Goal: Information Seeking & Learning: Learn about a topic

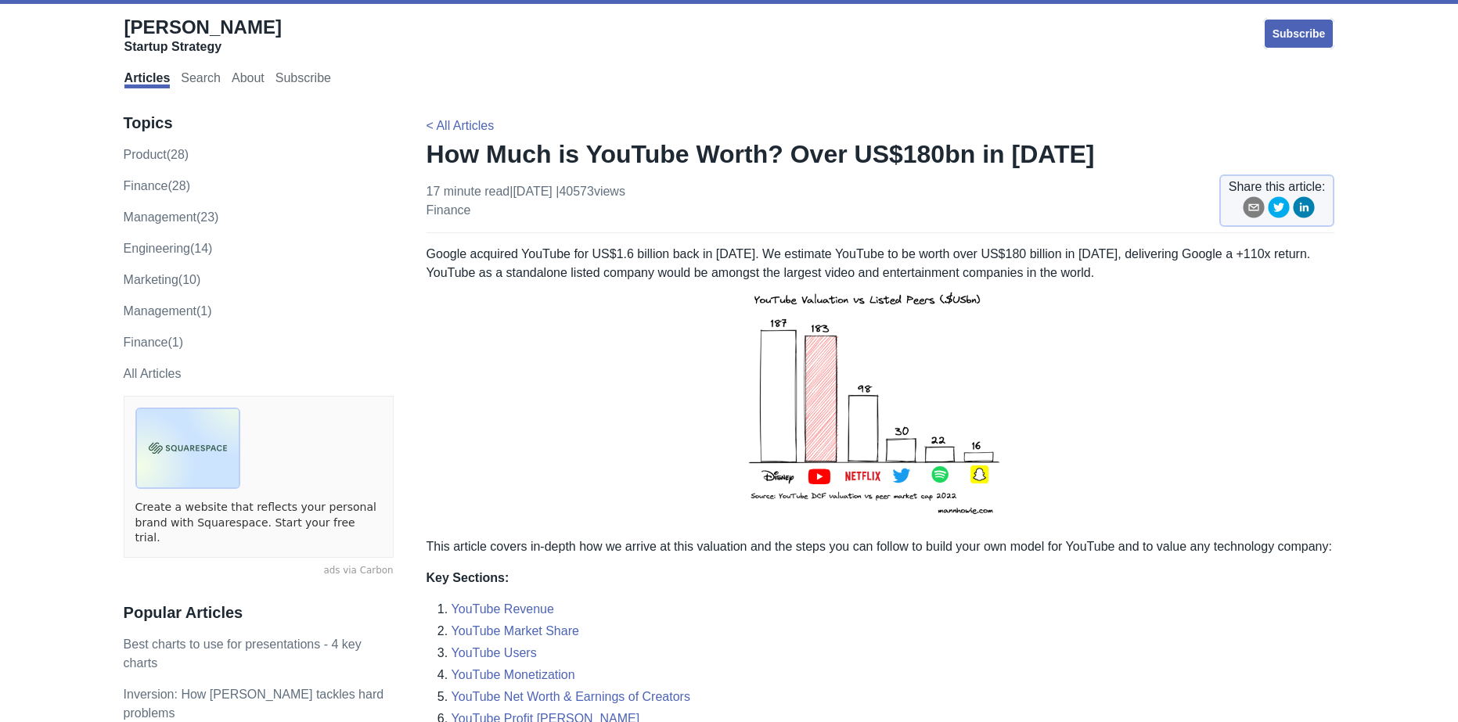
click at [582, 273] on p "Google acquired YouTube for US$1.6 billion back in [DATE]. We estimate YouTube …" at bounding box center [880, 385] width 908 height 280
drag, startPoint x: 582, startPoint y: 273, endPoint x: 595, endPoint y: 288, distance: 19.9
click at [582, 273] on p "Google acquired YouTube for US$1.6 billion back in [DATE]. We estimate YouTube …" at bounding box center [880, 385] width 908 height 280
click at [621, 329] on p "Google acquired YouTube for US$1.6 billion back in [DATE]. We estimate YouTube …" at bounding box center [880, 385] width 908 height 280
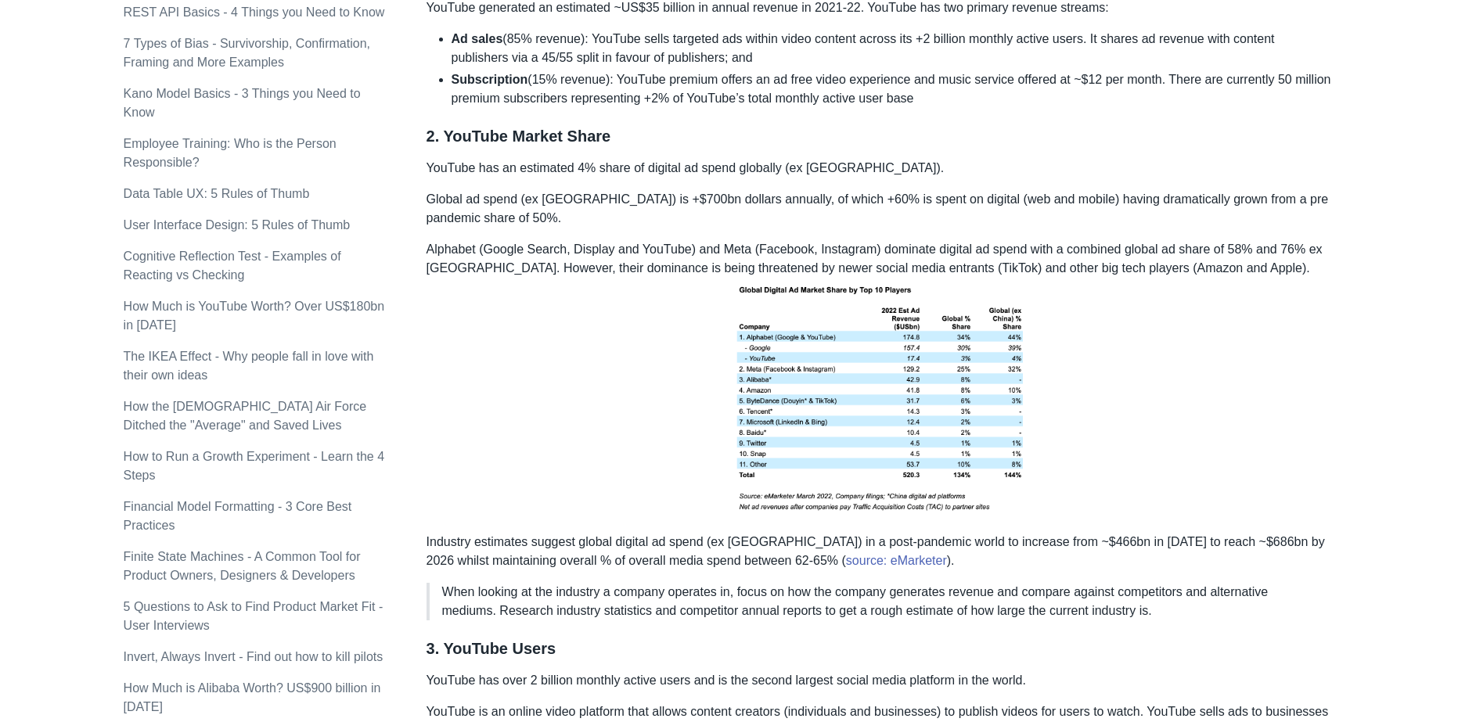
scroll to position [782, 0]
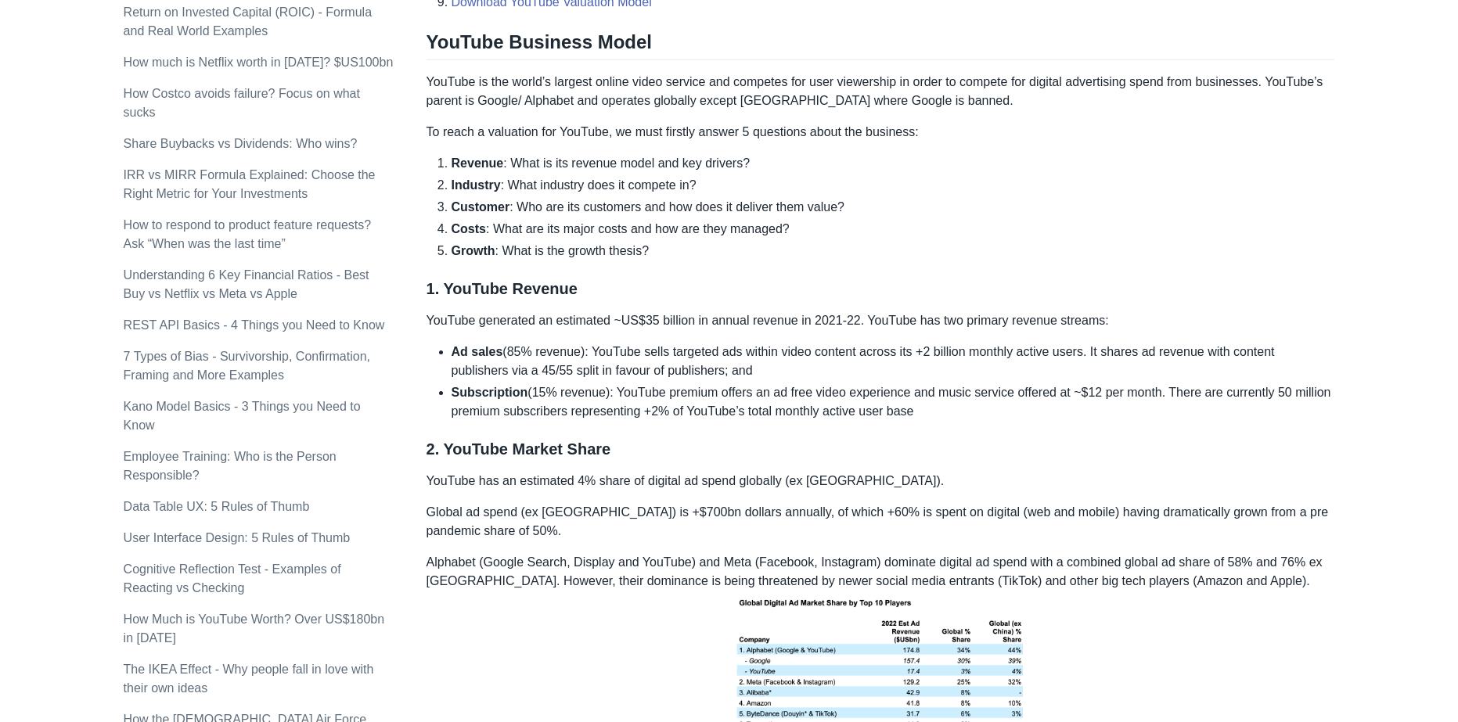
click at [447, 299] on h3 "1. YouTube Revenue" at bounding box center [880, 289] width 908 height 20
drag, startPoint x: 447, startPoint y: 300, endPoint x: 590, endPoint y: 307, distance: 143.4
click at [589, 299] on h3 "1. YouTube Revenue" at bounding box center [880, 289] width 908 height 20
click at [590, 299] on h3 "1. YouTube Revenue" at bounding box center [880, 289] width 908 height 20
click at [627, 330] on p "YouTube generated an estimated ~US$35 billion in annual revenue in 2021-22. You…" at bounding box center [880, 320] width 908 height 19
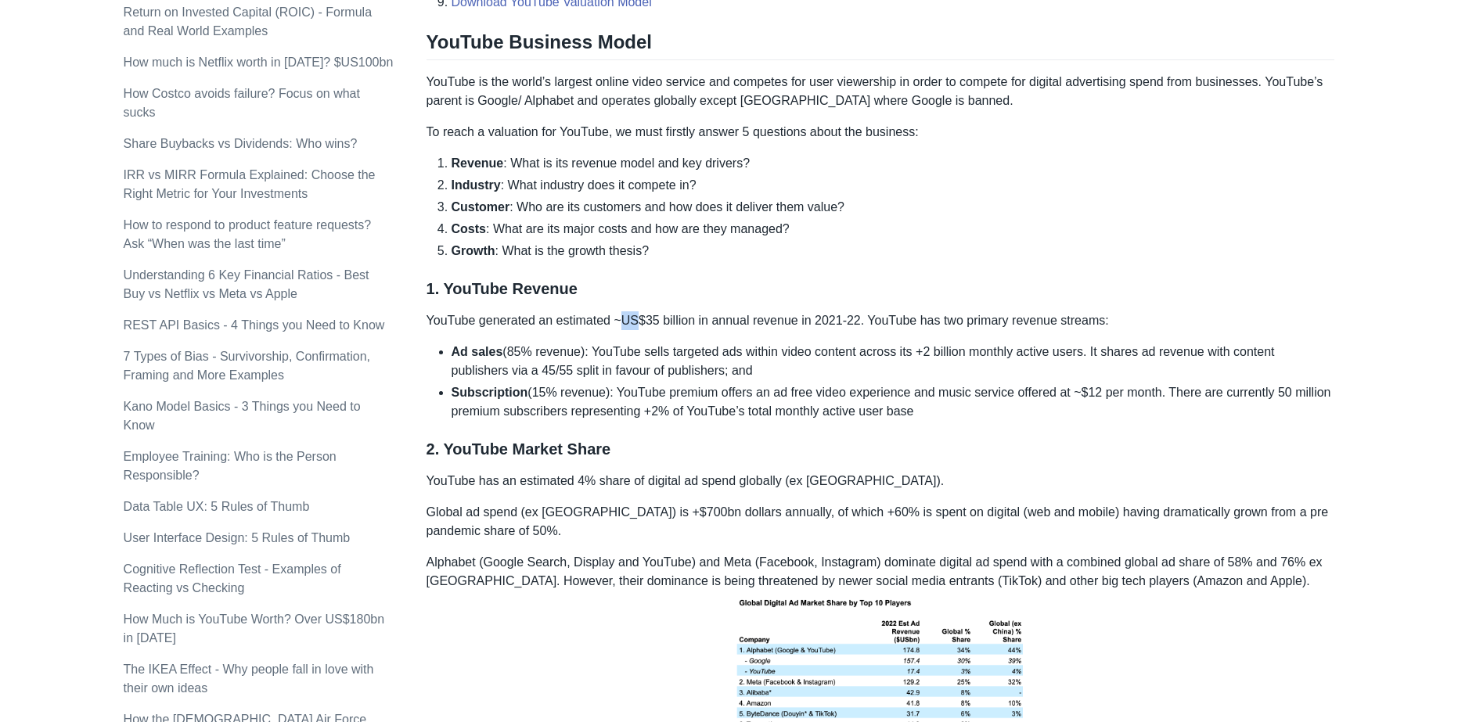
click at [627, 330] on p "YouTube generated an estimated ~US$35 billion in annual revenue in 2021-22. You…" at bounding box center [880, 320] width 908 height 19
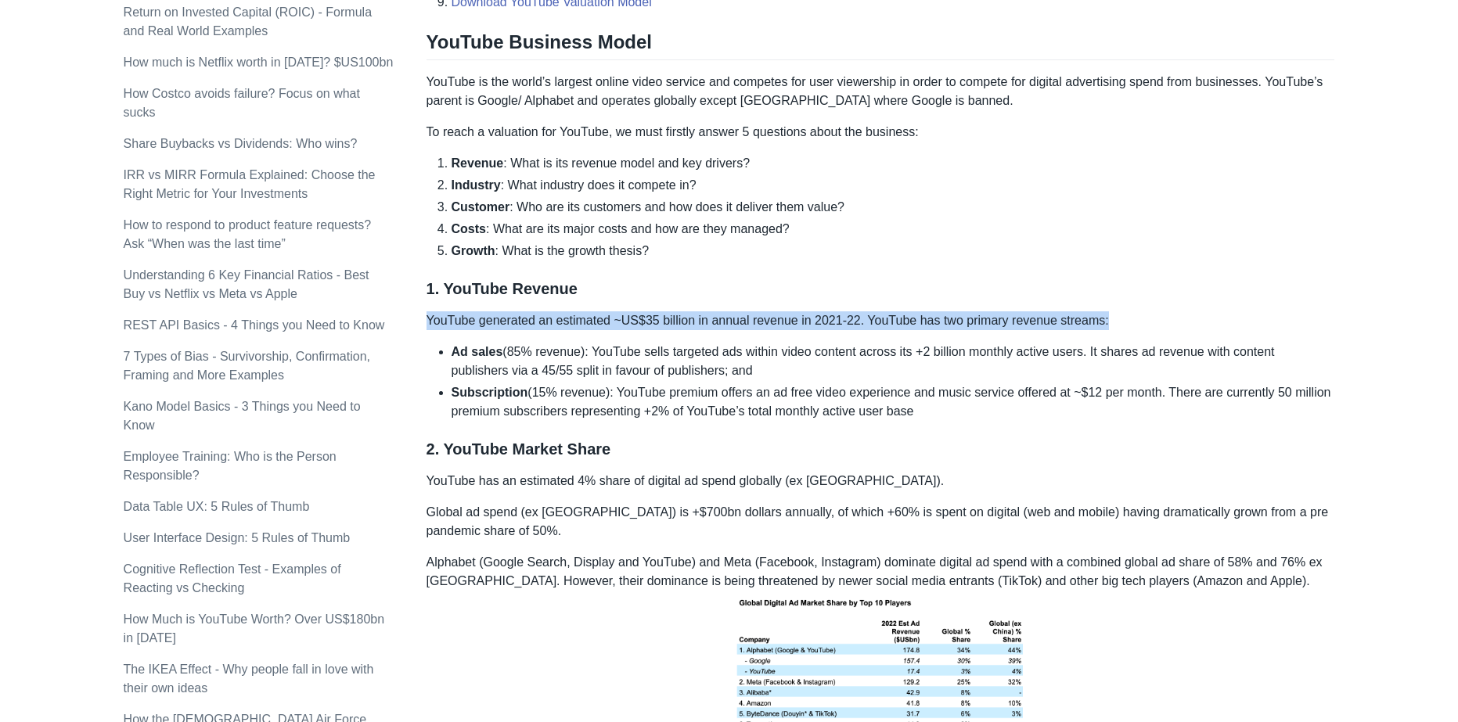
click at [627, 330] on p "YouTube generated an estimated ~US$35 billion in annual revenue in 2021-22. You…" at bounding box center [880, 320] width 908 height 19
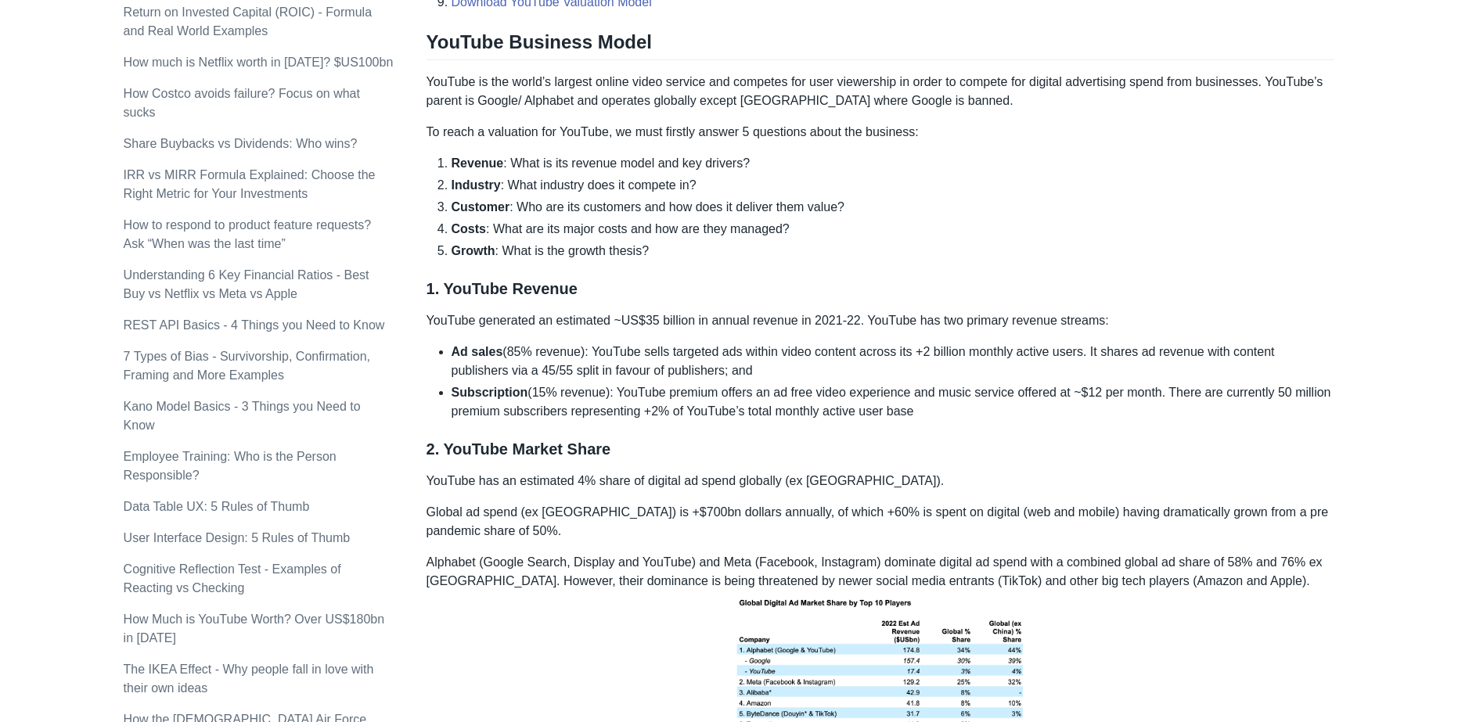
click at [704, 330] on p "YouTube generated an estimated ~US$35 billion in annual revenue in 2021-22. You…" at bounding box center [880, 320] width 908 height 19
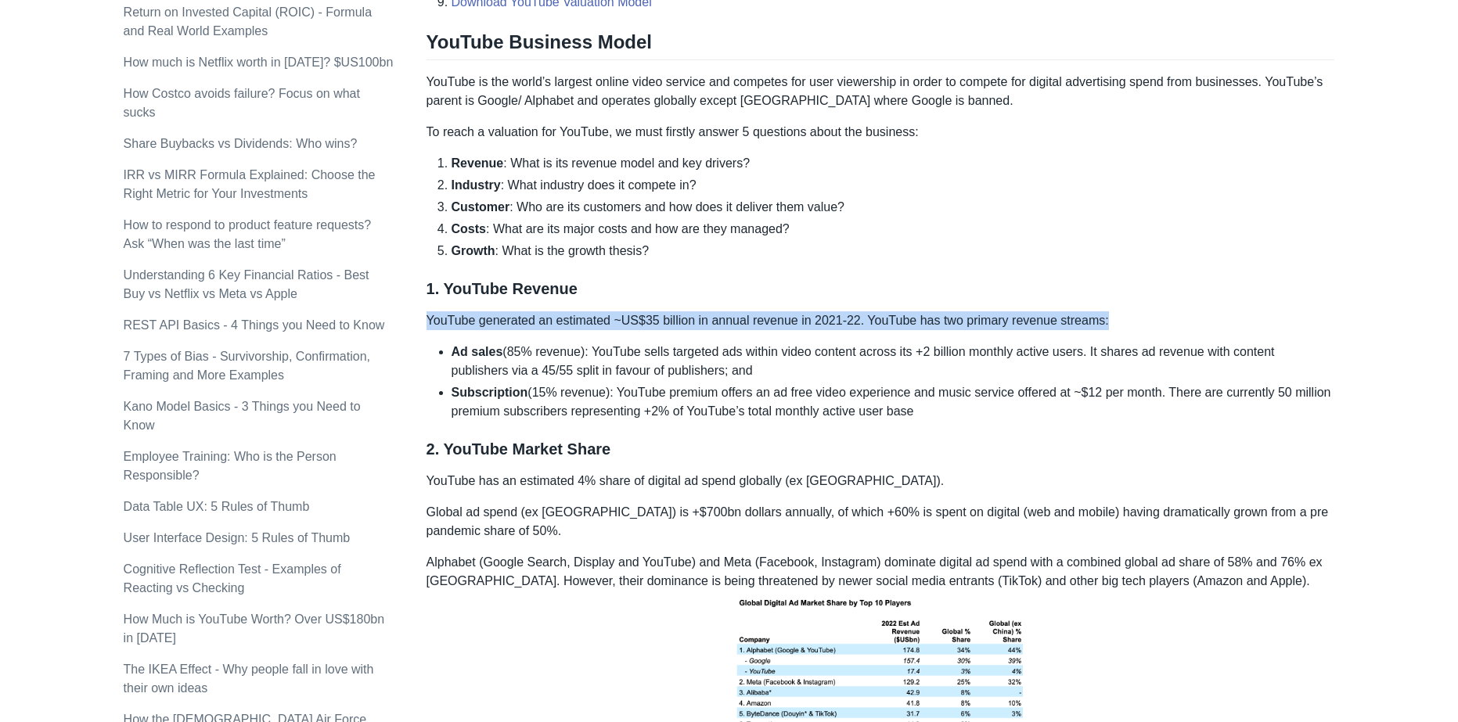
click at [704, 330] on p "YouTube generated an estimated ~US$35 billion in annual revenue in 2021-22. You…" at bounding box center [880, 320] width 908 height 19
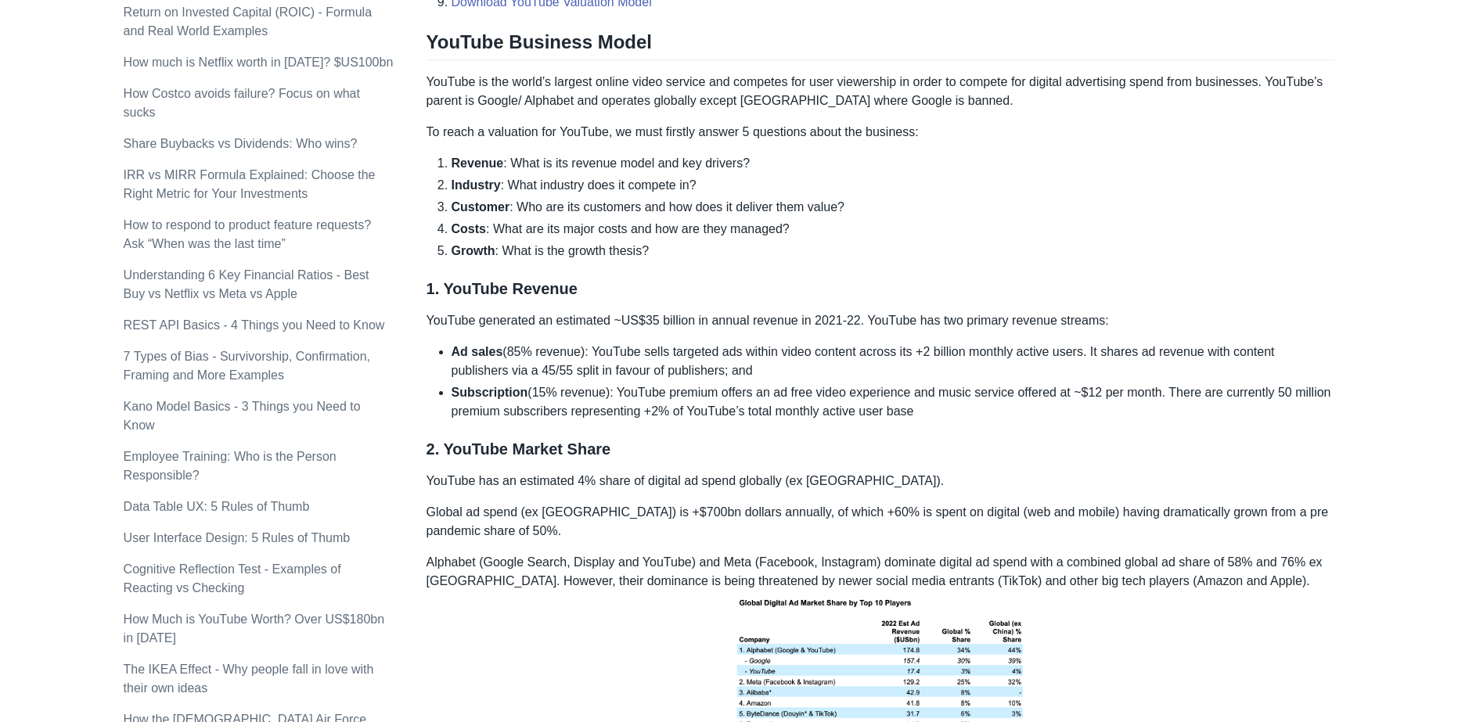
click at [505, 330] on p "YouTube generated an estimated ~US$35 billion in annual revenue in 2021-22. You…" at bounding box center [880, 320] width 908 height 19
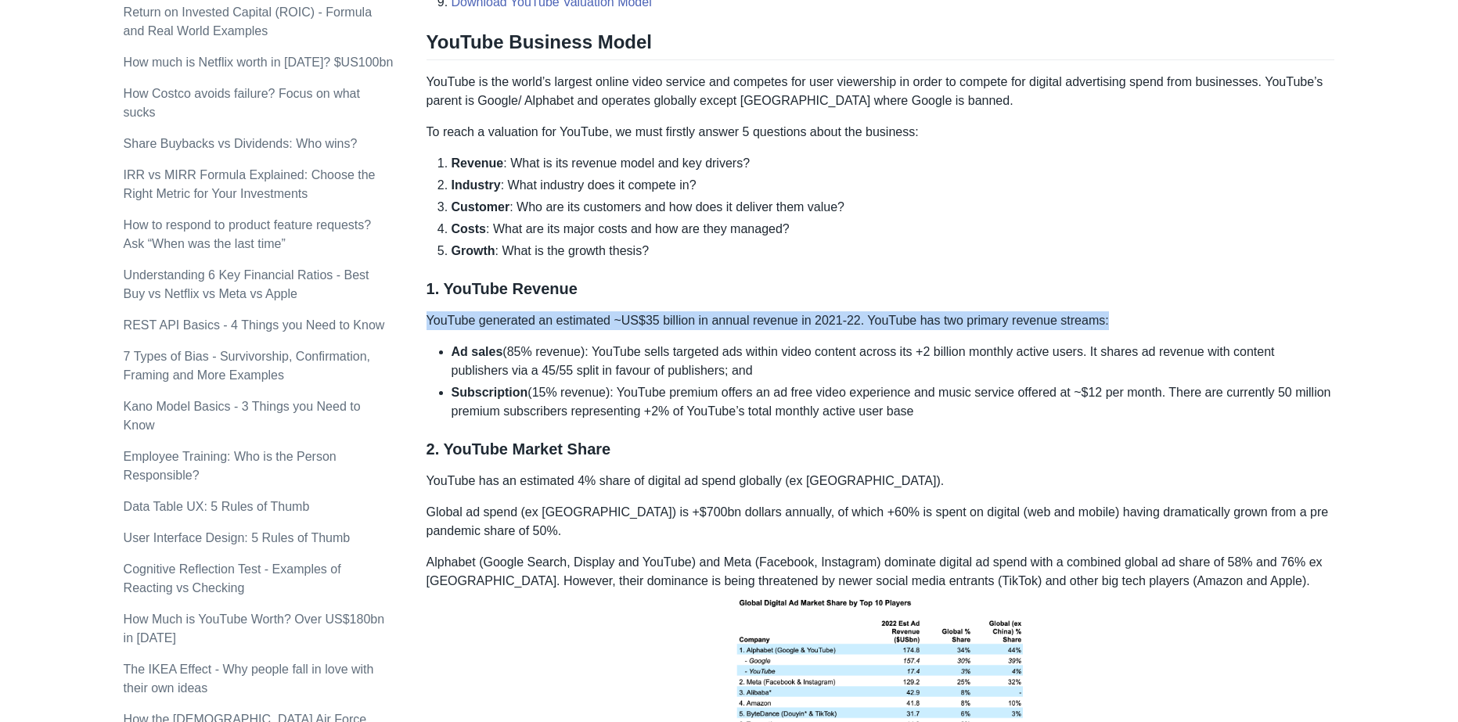
click at [505, 330] on p "YouTube generated an estimated ~US$35 billion in annual revenue in 2021-22. You…" at bounding box center [880, 320] width 908 height 19
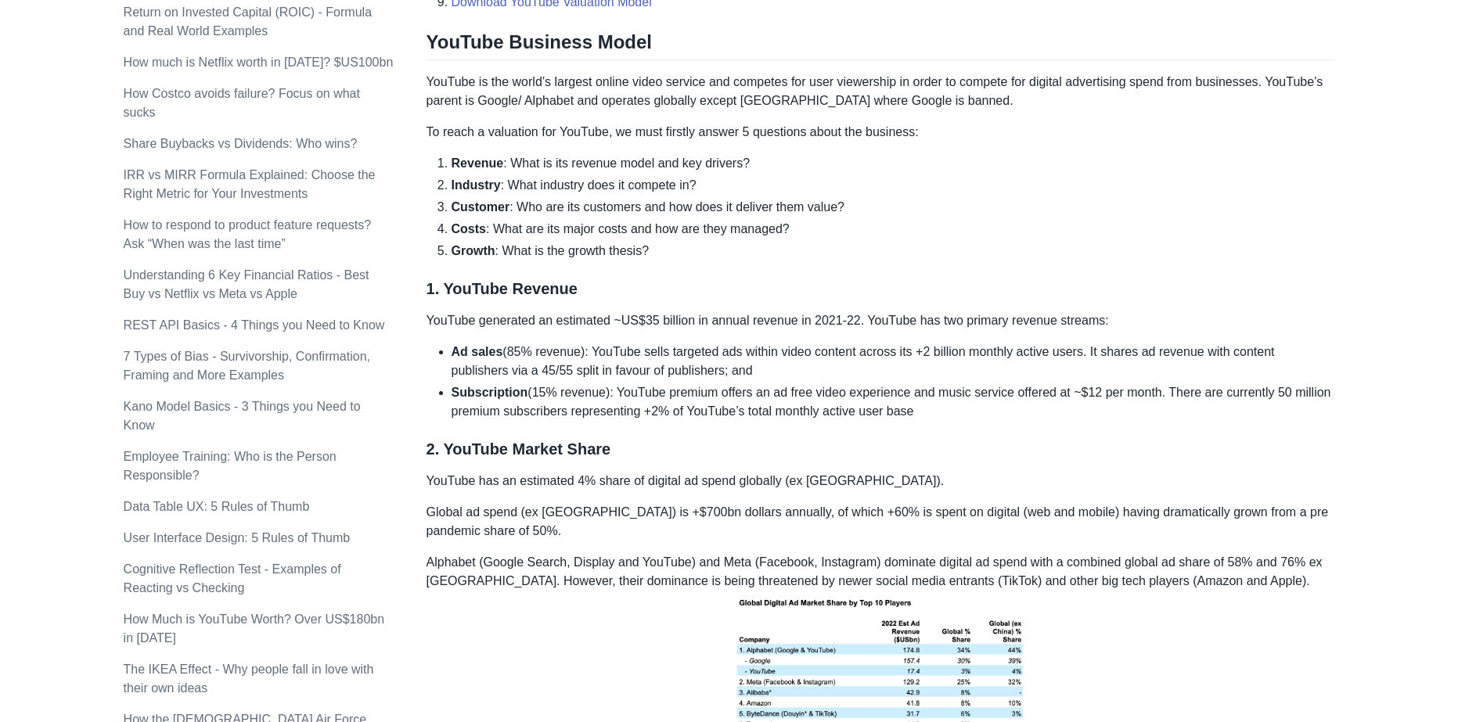
click at [607, 362] on li "Ad sales (85% revenue): YouTube sells targeted ads within video content across …" at bounding box center [892, 362] width 883 height 38
click at [663, 330] on p "YouTube generated an estimated ~US$35 billion in annual revenue in 2021-22. You…" at bounding box center [880, 320] width 908 height 19
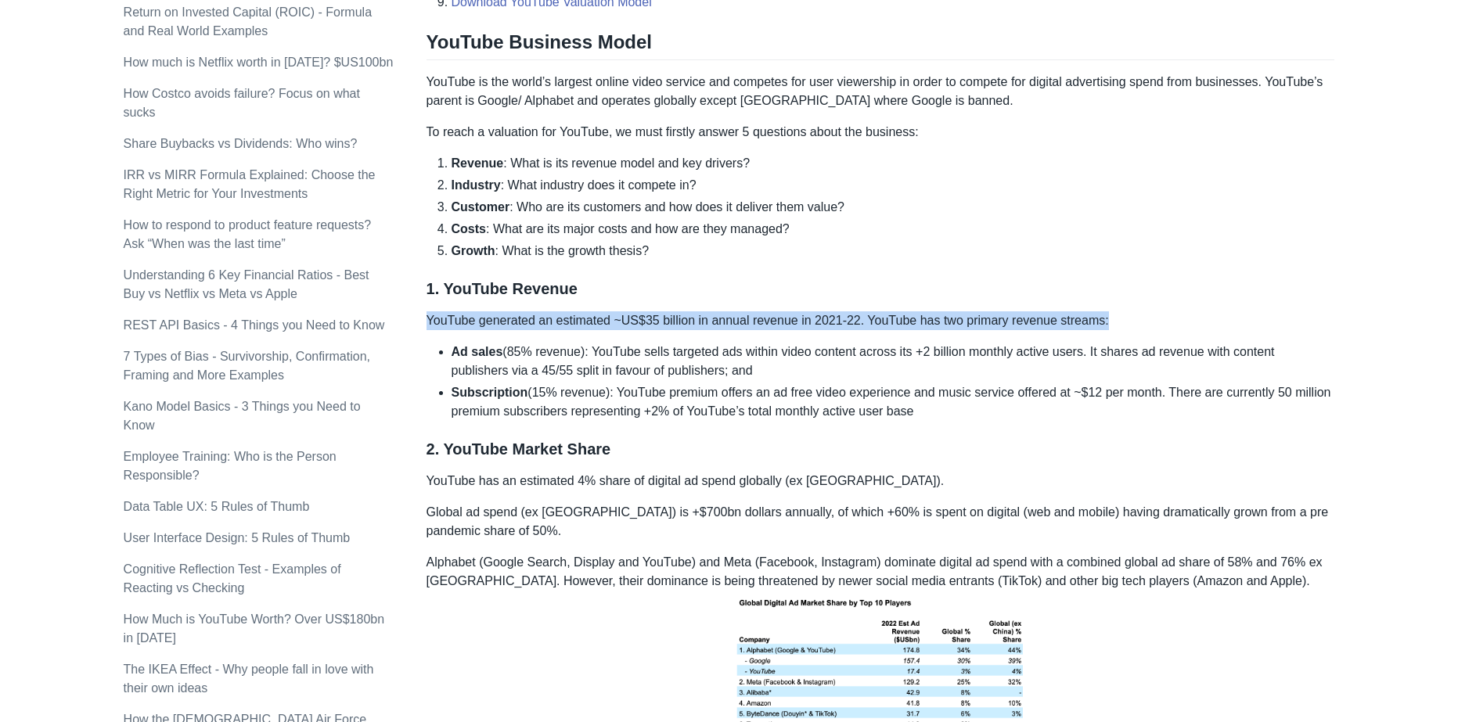
click at [663, 330] on p "YouTube generated an estimated ~US$35 billion in annual revenue in 2021-22. You…" at bounding box center [880, 320] width 908 height 19
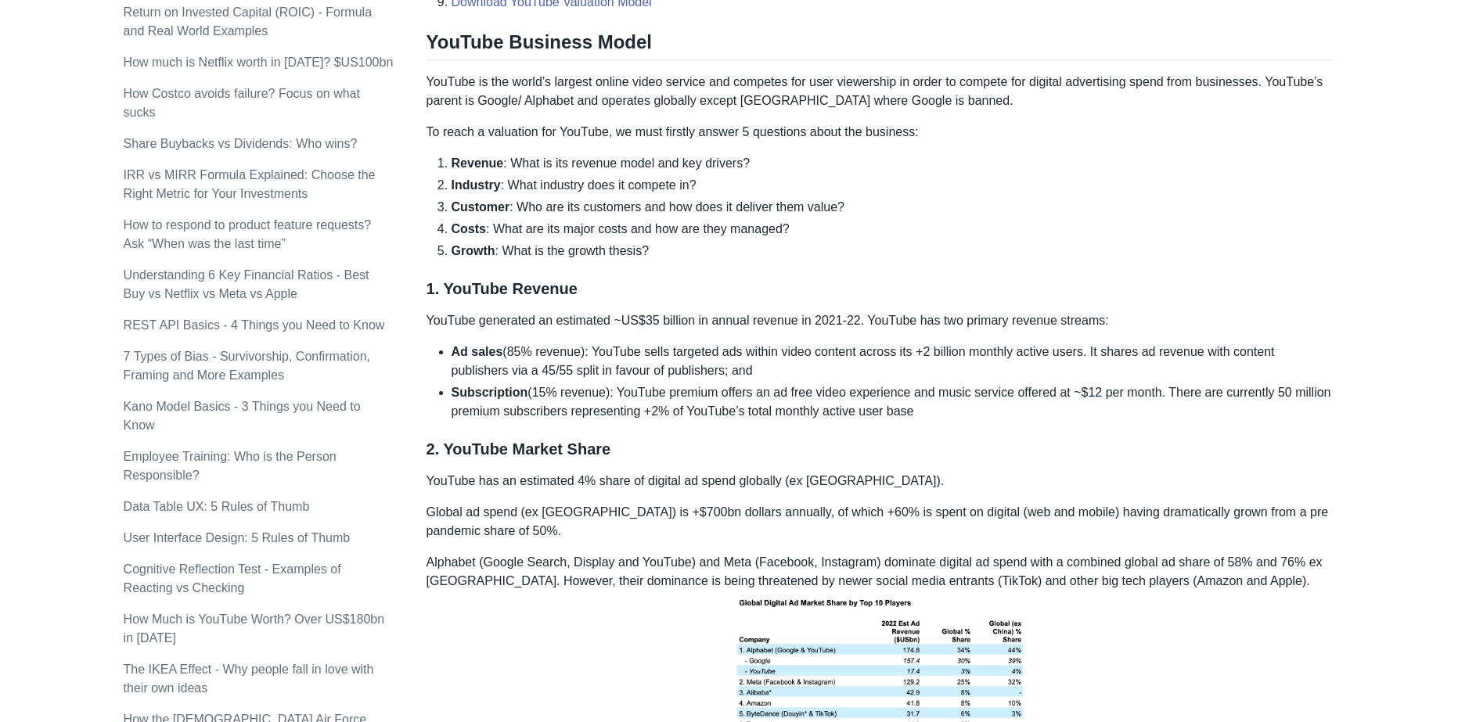
click at [702, 365] on li "Ad sales (85% revenue): YouTube sells targeted ads within video content across …" at bounding box center [892, 362] width 883 height 38
click at [742, 330] on p "YouTube generated an estimated ~US$35 billion in annual revenue in 2021-22. You…" at bounding box center [880, 320] width 908 height 19
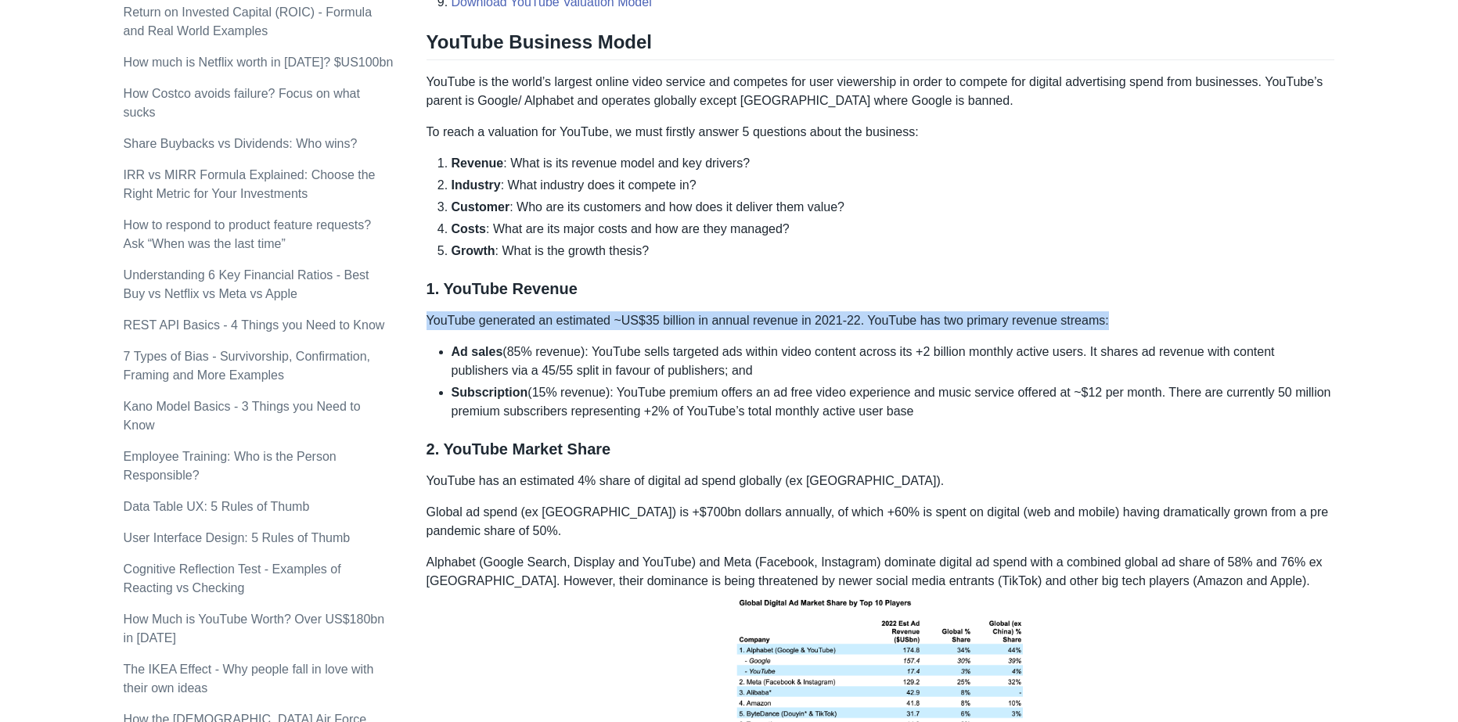
drag, startPoint x: 742, startPoint y: 344, endPoint x: 755, endPoint y: 360, distance: 20.5
click at [742, 330] on p "YouTube generated an estimated ~US$35 billion in annual revenue in 2021-22. You…" at bounding box center [880, 320] width 908 height 19
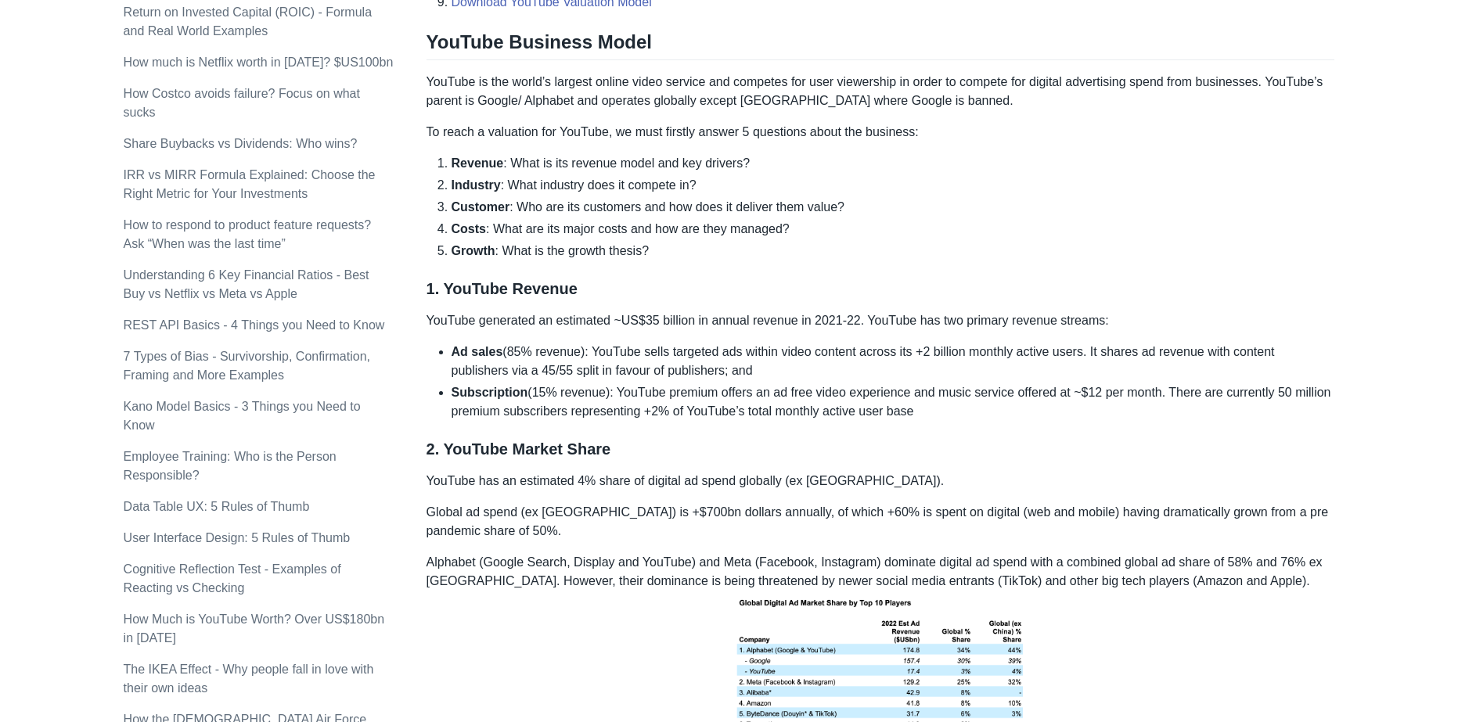
click at [756, 364] on li "Ad sales (85% revenue): YouTube sells targeted ads within video content across …" at bounding box center [892, 362] width 883 height 38
click at [456, 358] on strong "Ad sales" at bounding box center [477, 351] width 52 height 13
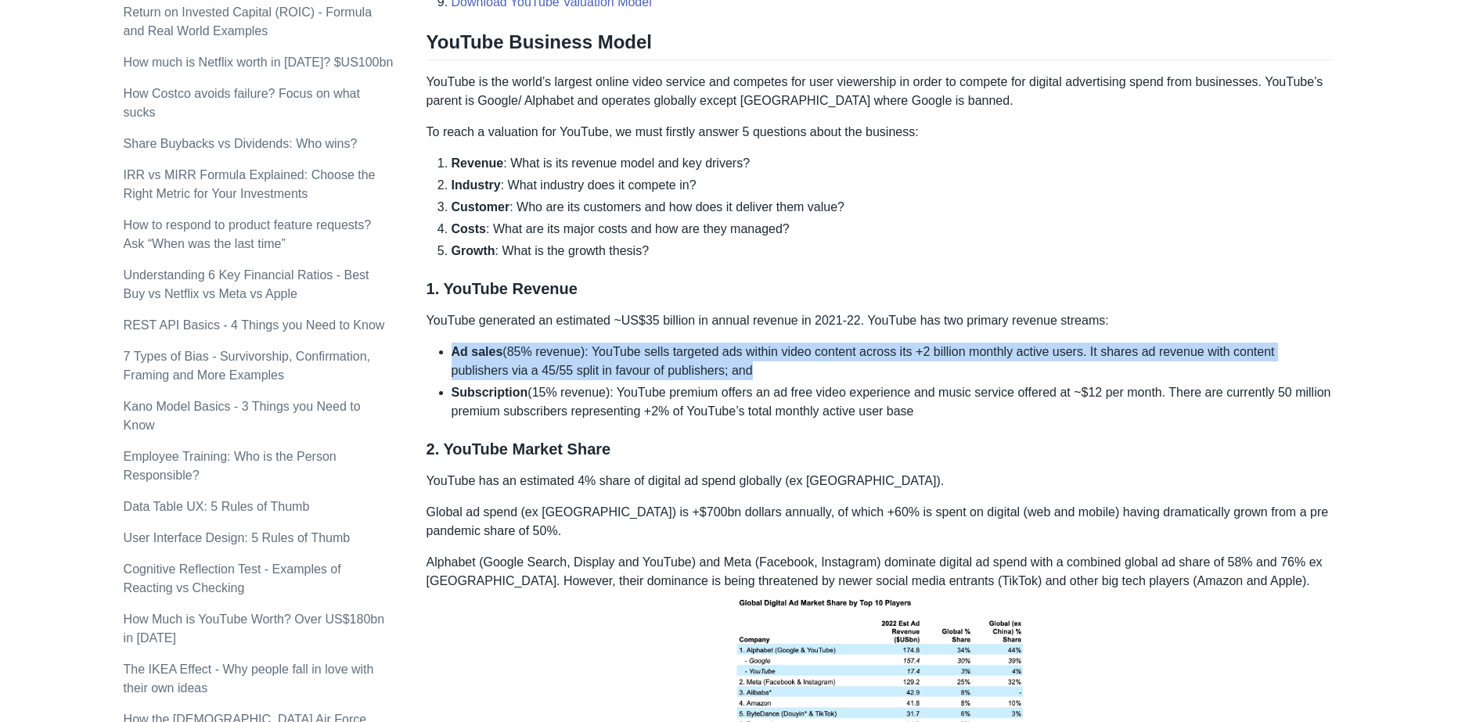
drag, startPoint x: 456, startPoint y: 372, endPoint x: 756, endPoint y: 388, distance: 300.1
click at [755, 380] on li "Ad sales (85% revenue): YouTube sells targeted ads within video content across …" at bounding box center [892, 362] width 883 height 38
click at [756, 380] on li "Ad sales (85% revenue): YouTube sells targeted ads within video content across …" at bounding box center [892, 362] width 883 height 38
click at [757, 380] on li "Ad sales (85% revenue): YouTube sells targeted ads within video content across …" at bounding box center [892, 362] width 883 height 38
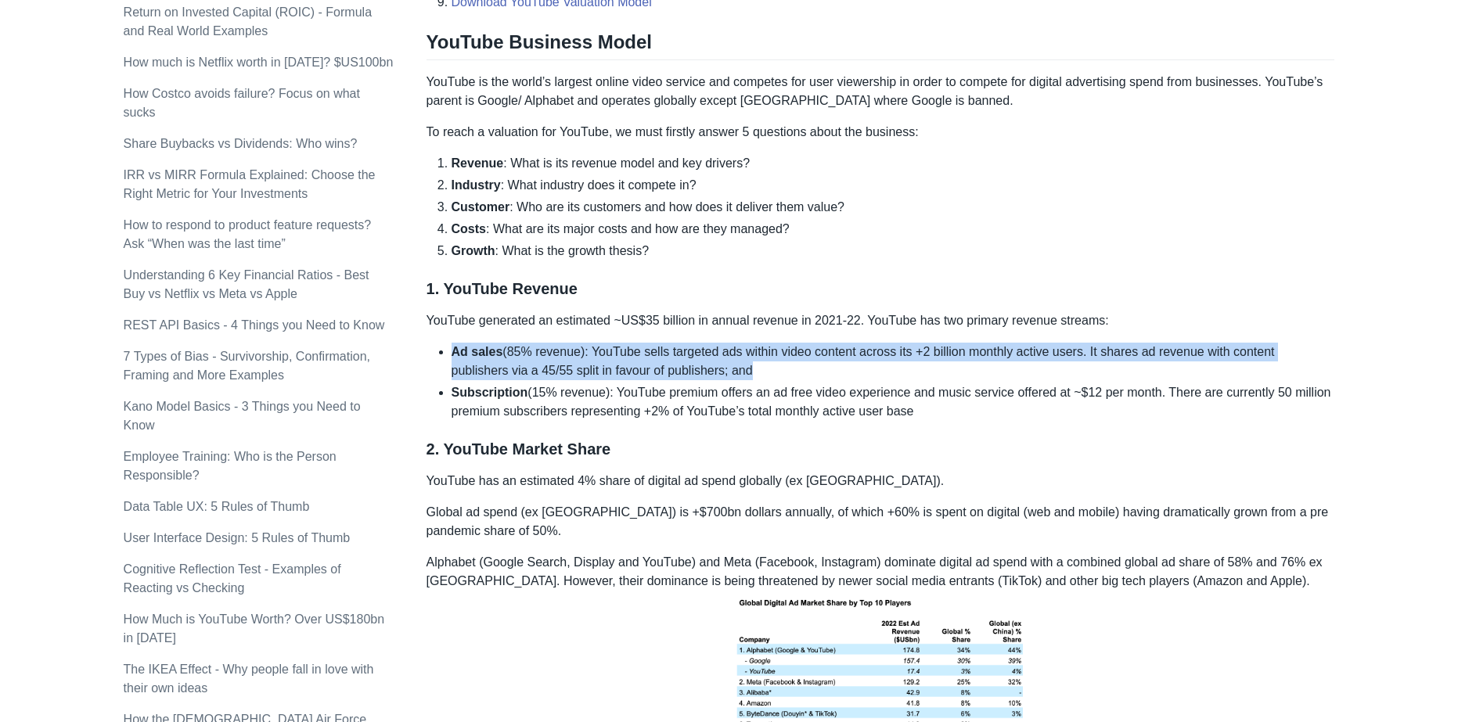
click at [783, 380] on li "Ad sales (85% revenue): YouTube sells targeted ads within video content across …" at bounding box center [892, 362] width 883 height 38
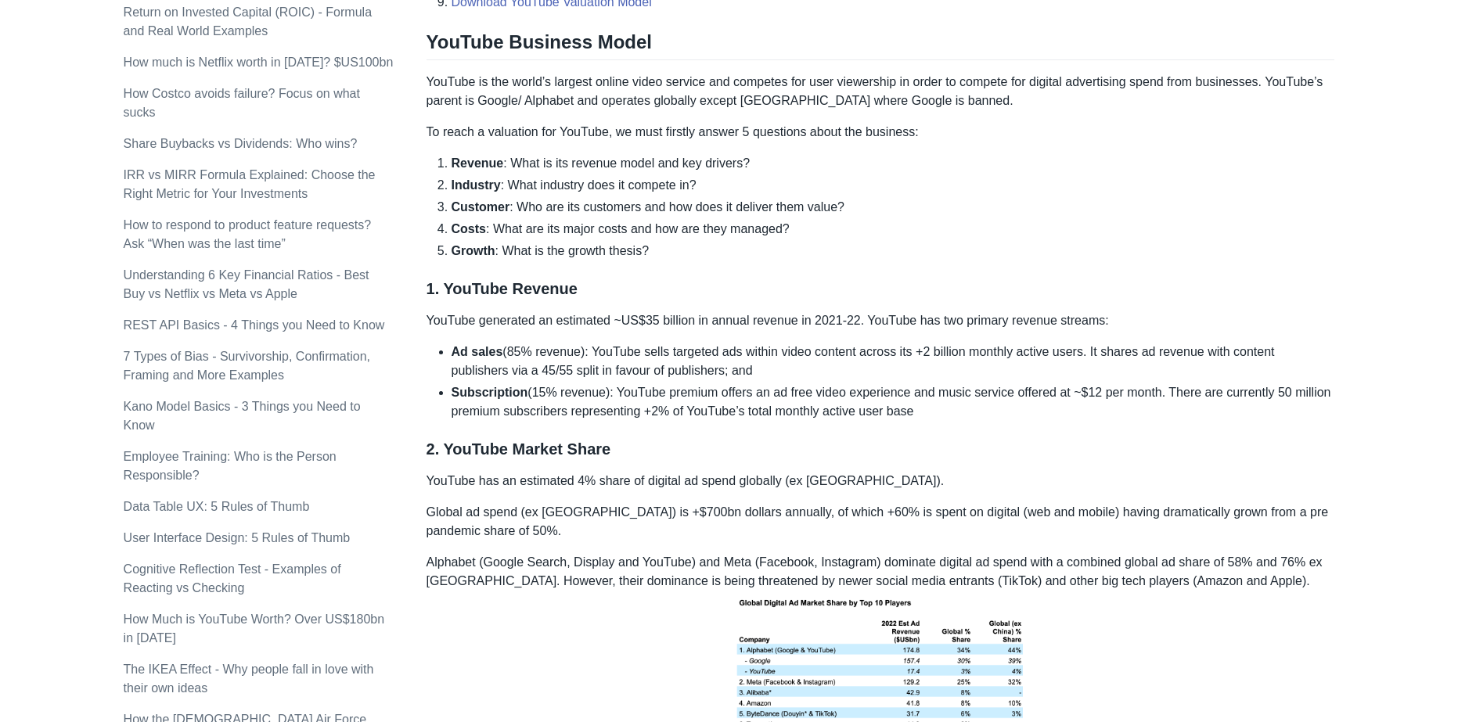
click at [710, 408] on li "Subscription (15% revenue): YouTube premium offers an ad free video experience …" at bounding box center [892, 402] width 883 height 38
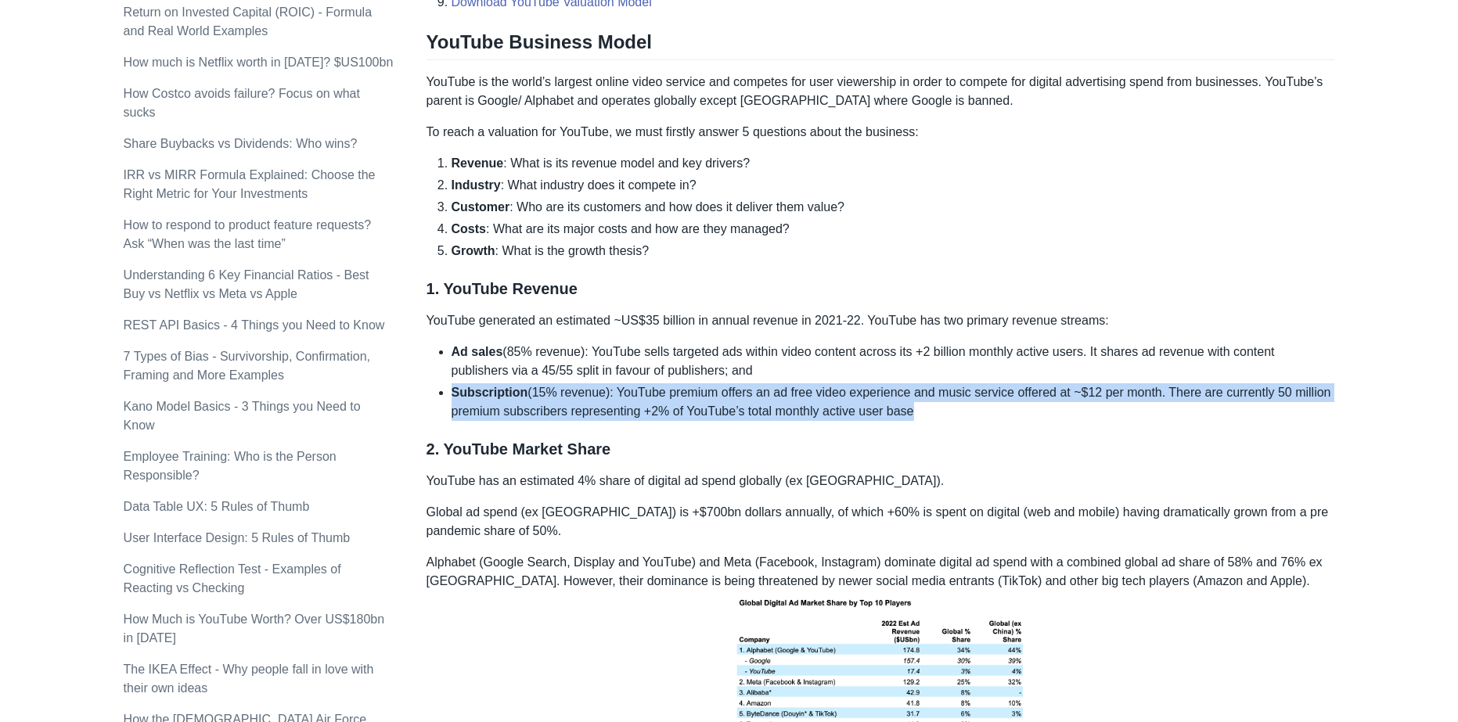
click at [710, 408] on li "Subscription (15% revenue): YouTube premium offers an ad free video experience …" at bounding box center [892, 402] width 883 height 38
click at [731, 421] on li "Subscription (15% revenue): YouTube premium offers an ad free video experience …" at bounding box center [892, 402] width 883 height 38
click at [748, 421] on li "Subscription (15% revenue): YouTube premium offers an ad free video experience …" at bounding box center [892, 402] width 883 height 38
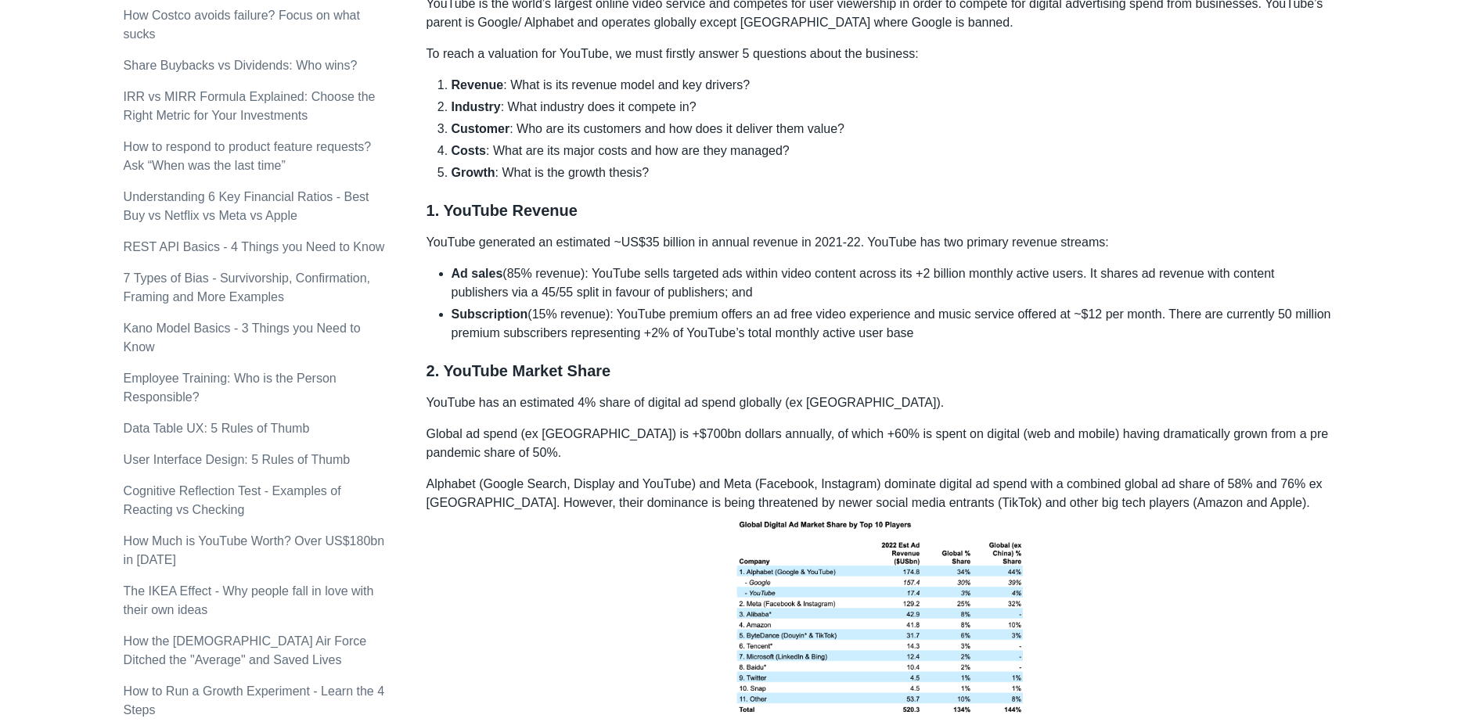
scroll to position [939, 0]
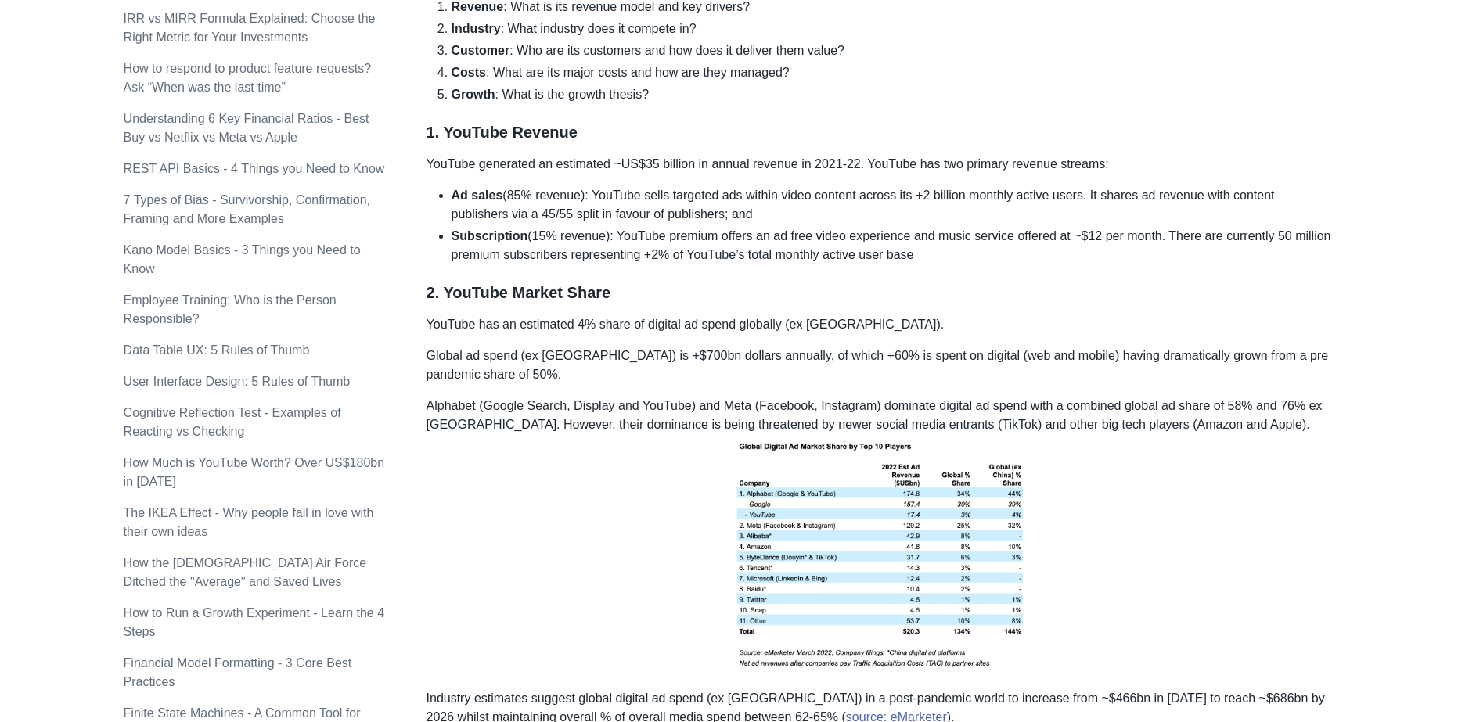
click at [447, 334] on p "YouTube has an estimated 4% share of digital ad spend globally (ex [GEOGRAPHIC_…" at bounding box center [880, 324] width 908 height 19
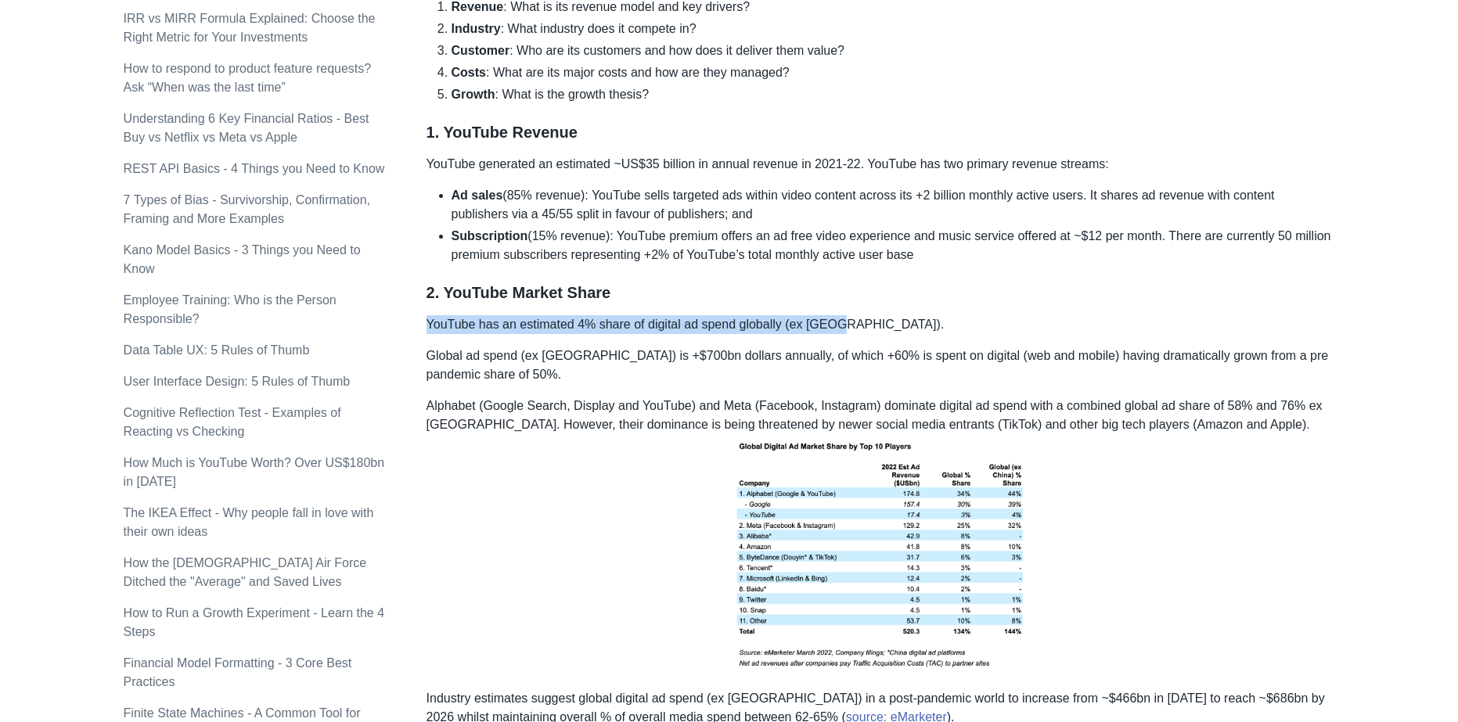
drag, startPoint x: 447, startPoint y: 348, endPoint x: 847, endPoint y: 352, distance: 400.6
click at [833, 334] on p "YouTube has an estimated 4% share of digital ad spend globally (ex [GEOGRAPHIC_…" at bounding box center [880, 324] width 908 height 19
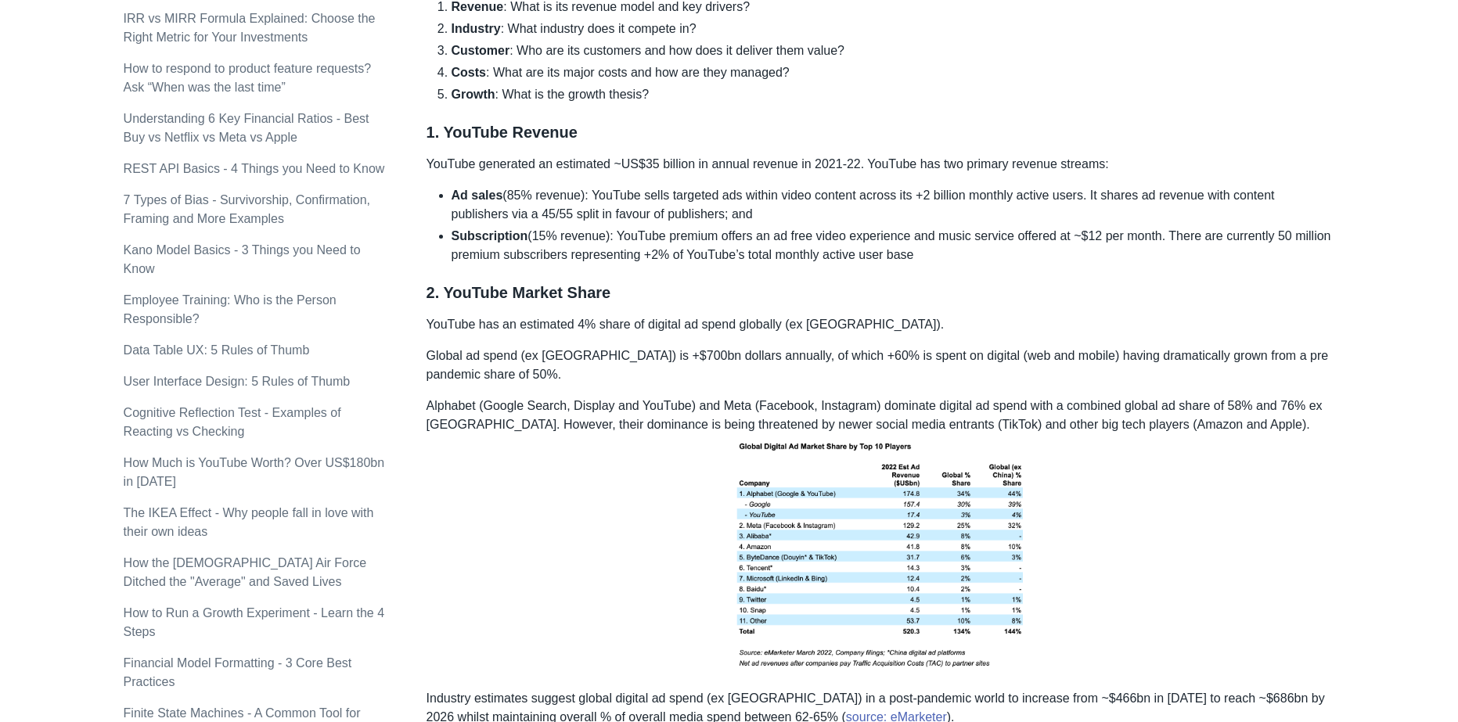
click at [847, 334] on p "YouTube has an estimated 4% share of digital ad spend globally (ex [GEOGRAPHIC_…" at bounding box center [880, 324] width 908 height 19
click at [834, 334] on p "YouTube has an estimated 4% share of digital ad spend globally (ex [GEOGRAPHIC_…" at bounding box center [880, 324] width 908 height 19
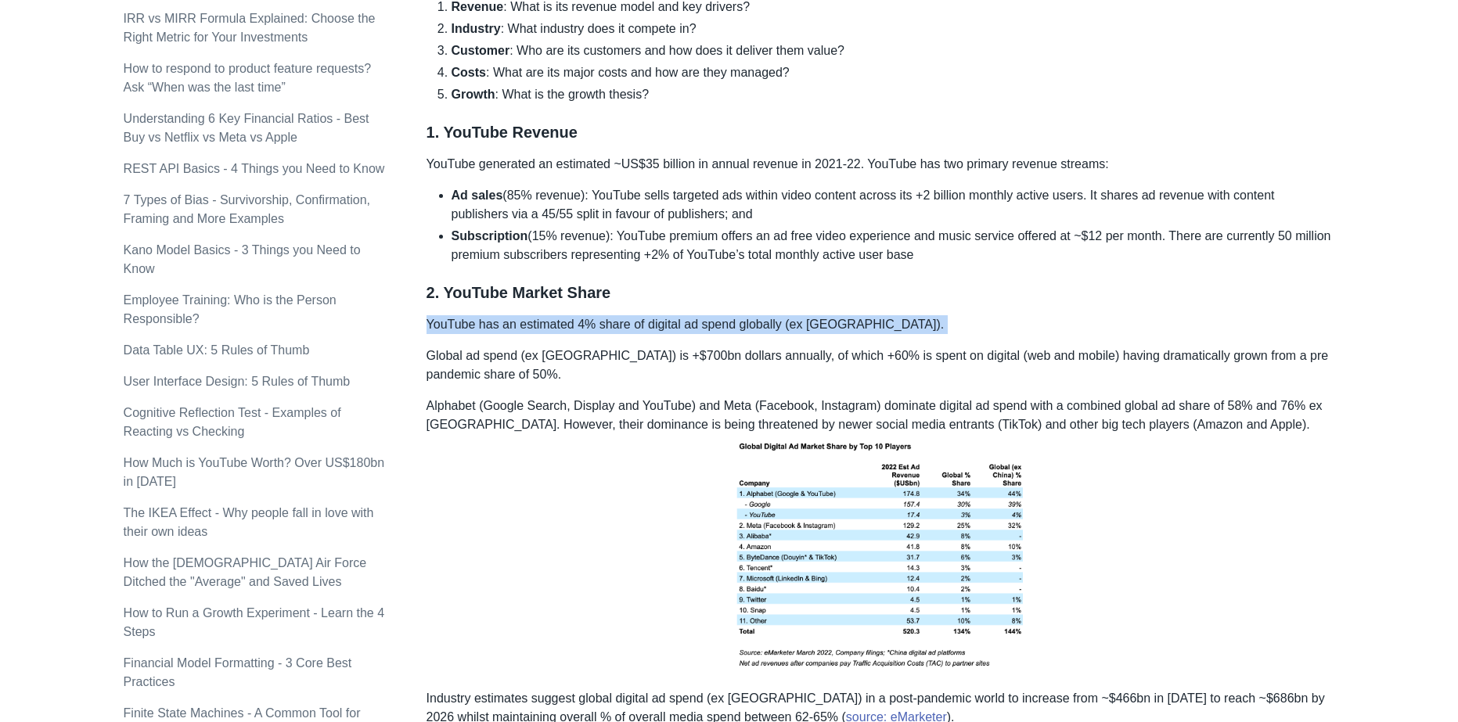
drag, startPoint x: 834, startPoint y: 346, endPoint x: 857, endPoint y: 349, distance: 22.9
click at [834, 334] on p "YouTube has an estimated 4% share of digital ad spend globally (ex [GEOGRAPHIC_…" at bounding box center [880, 324] width 908 height 19
click at [864, 334] on p "YouTube has an estimated 4% share of digital ad spend globally (ex [GEOGRAPHIC_…" at bounding box center [880, 324] width 908 height 19
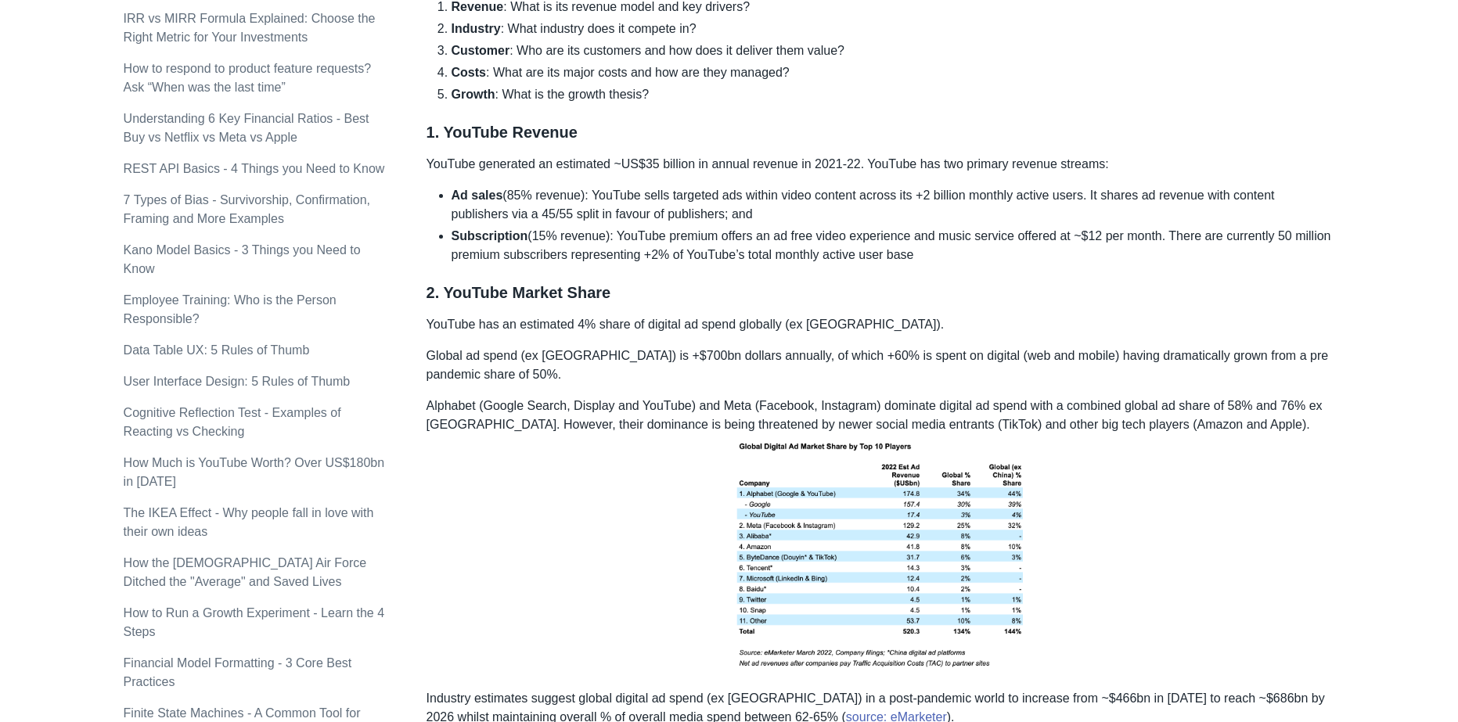
click at [854, 334] on p "YouTube has an estimated 4% share of digital ad spend globally (ex [GEOGRAPHIC_…" at bounding box center [880, 324] width 908 height 19
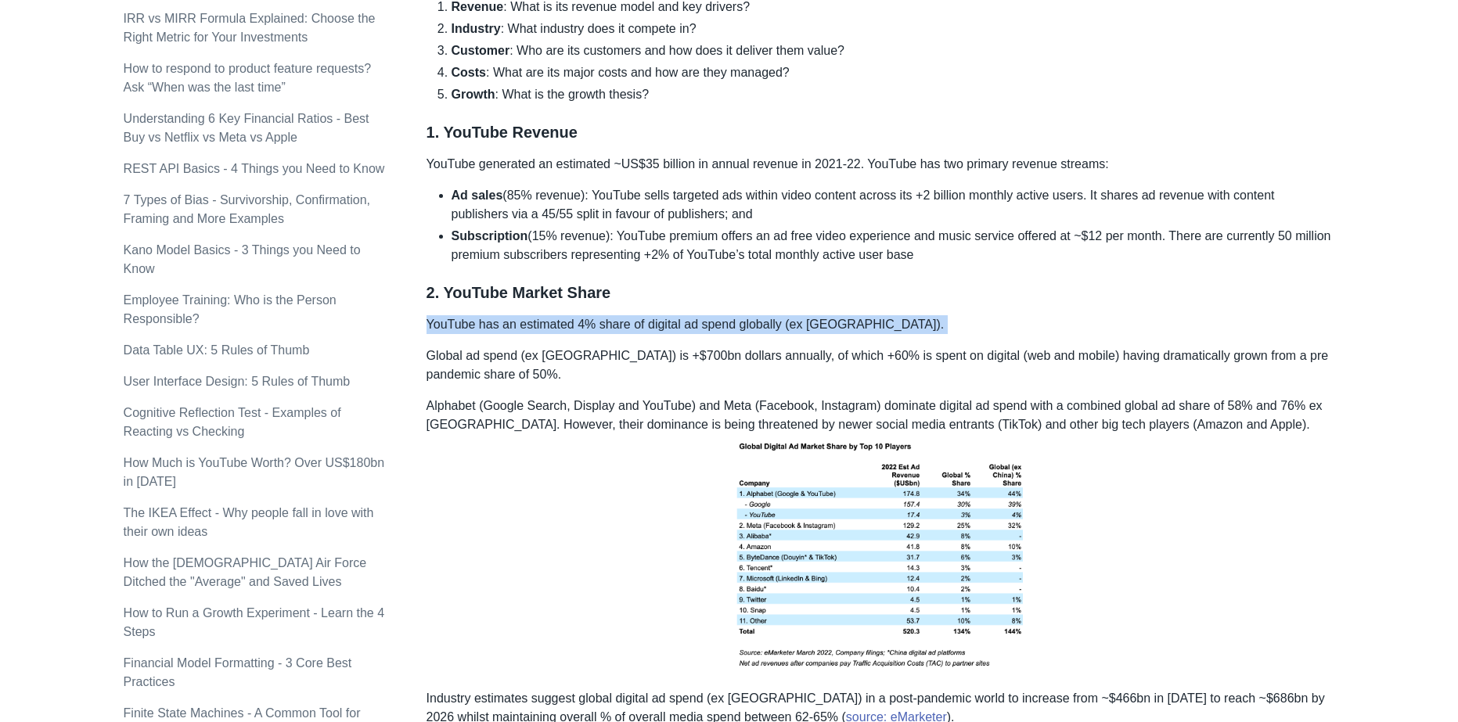
click at [854, 334] on p "YouTube has an estimated 4% share of digital ad spend globally (ex [GEOGRAPHIC_…" at bounding box center [880, 324] width 908 height 19
click at [874, 334] on p "YouTube has an estimated 4% share of digital ad spend globally (ex [GEOGRAPHIC_…" at bounding box center [880, 324] width 908 height 19
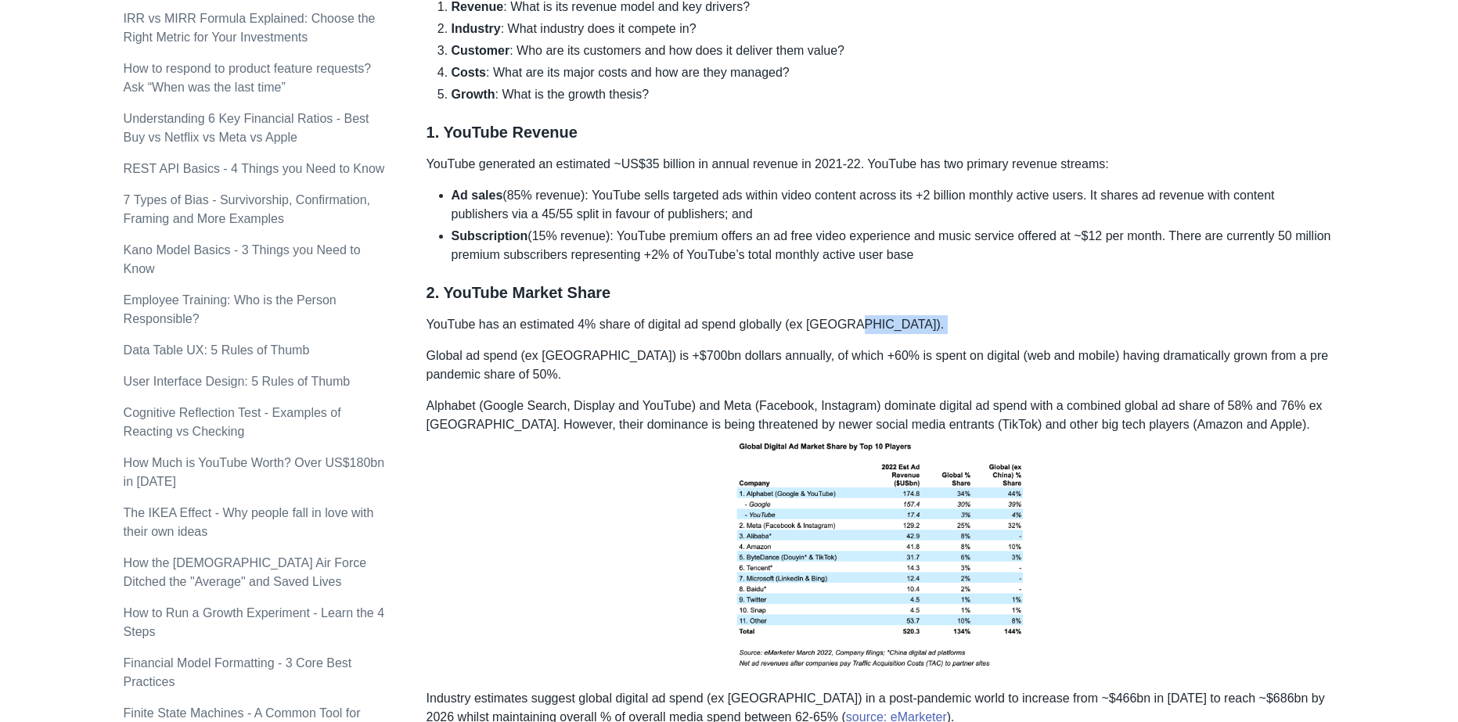
click at [874, 334] on p "YouTube has an estimated 4% share of digital ad spend globally (ex [GEOGRAPHIC_…" at bounding box center [880, 324] width 908 height 19
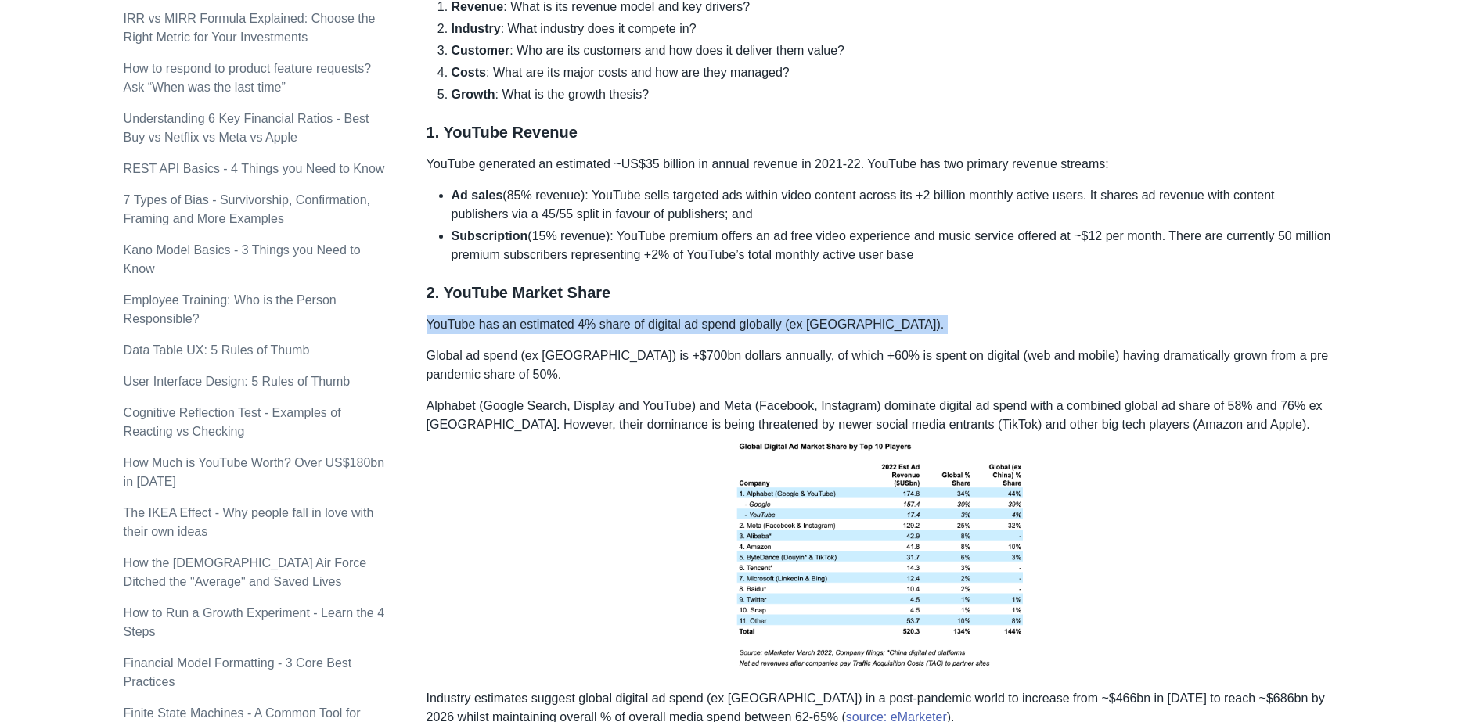
click at [874, 334] on p "YouTube has an estimated 4% share of digital ad spend globally (ex [GEOGRAPHIC_…" at bounding box center [880, 324] width 908 height 19
click at [857, 334] on p "YouTube has an estimated 4% share of digital ad spend globally (ex [GEOGRAPHIC_…" at bounding box center [880, 324] width 908 height 19
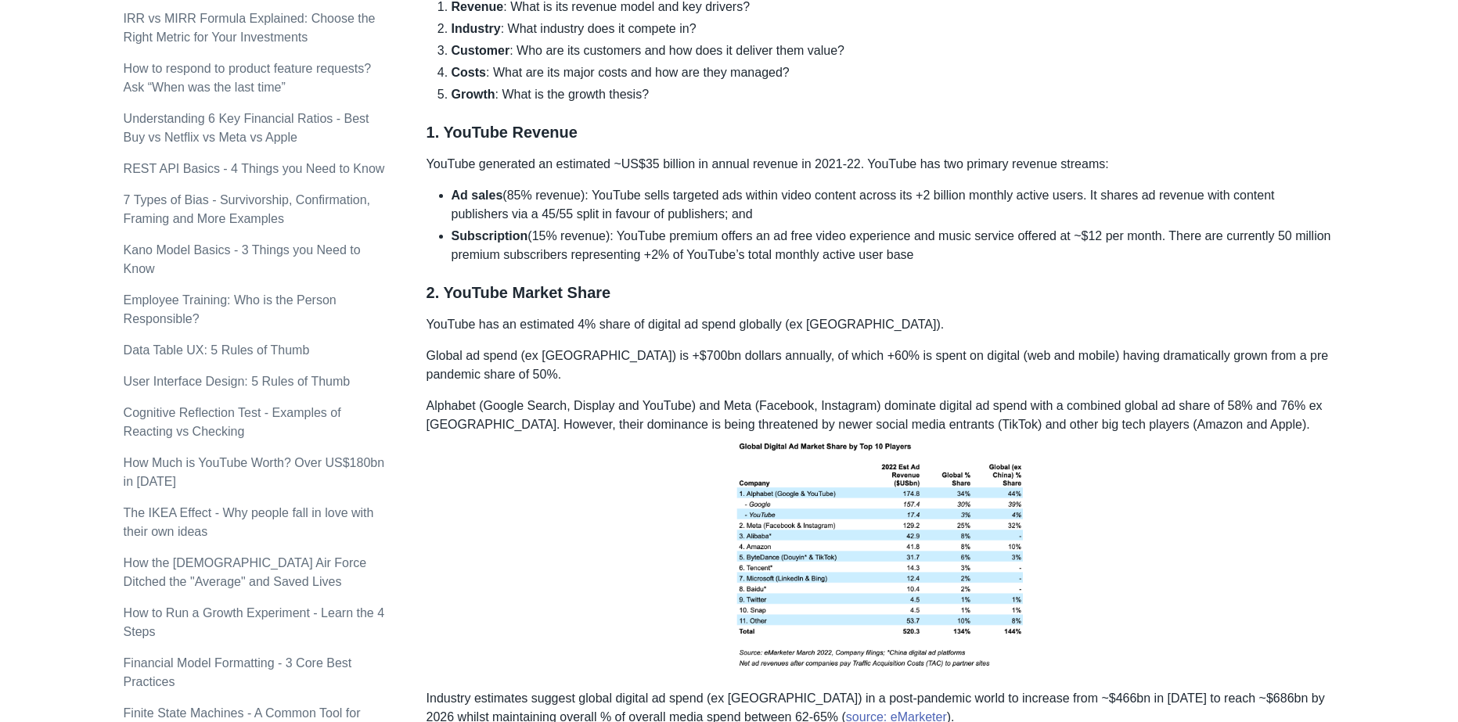
click at [444, 334] on p "YouTube has an estimated 4% share of digital ad spend globally (ex [GEOGRAPHIC_…" at bounding box center [880, 324] width 908 height 19
drag, startPoint x: 444, startPoint y: 336, endPoint x: 601, endPoint y: 344, distance: 156.7
click at [601, 334] on p "YouTube has an estimated 4% share of digital ad spend globally (ex [GEOGRAPHIC_…" at bounding box center [880, 324] width 908 height 19
click at [528, 334] on p "YouTube has an estimated 4% share of digital ad spend globally (ex [GEOGRAPHIC_…" at bounding box center [880, 324] width 908 height 19
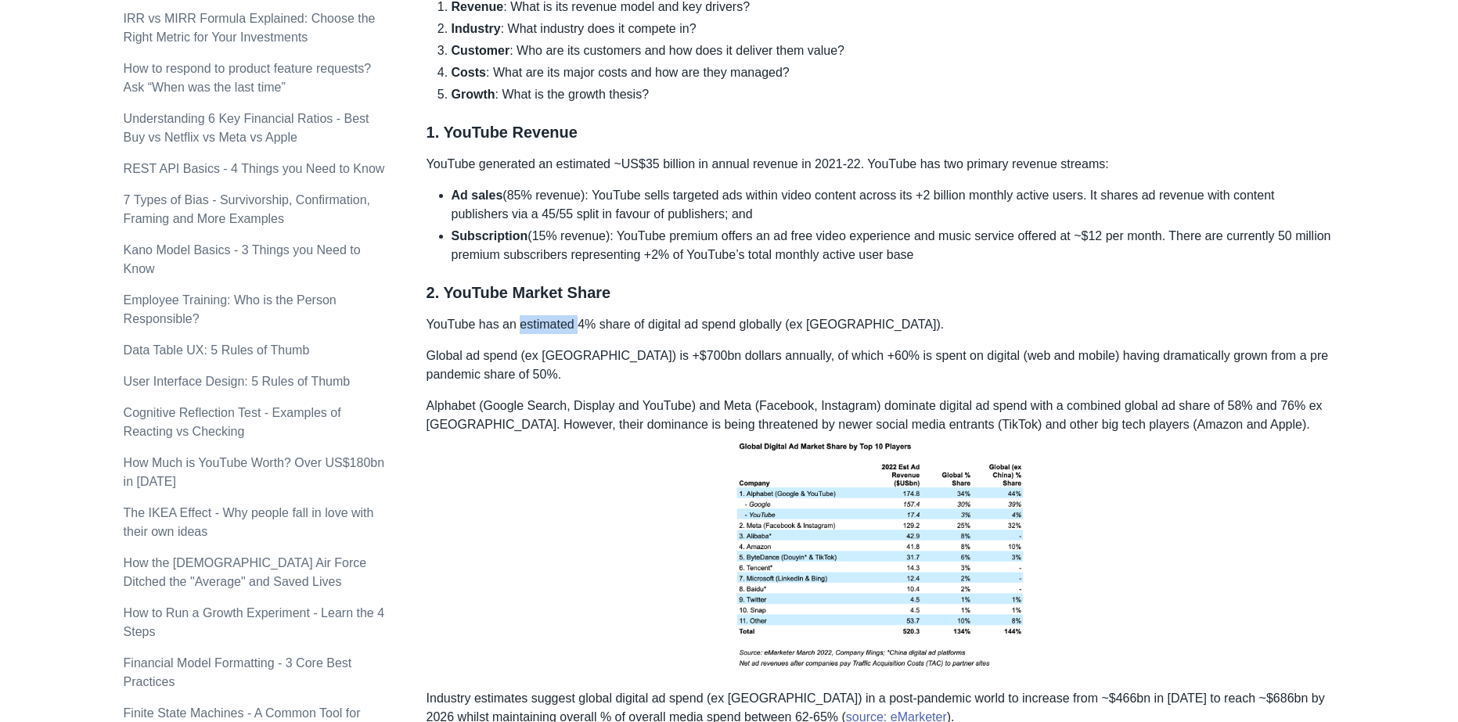
click at [528, 334] on p "YouTube has an estimated 4% share of digital ad spend globally (ex [GEOGRAPHIC_…" at bounding box center [880, 324] width 908 height 19
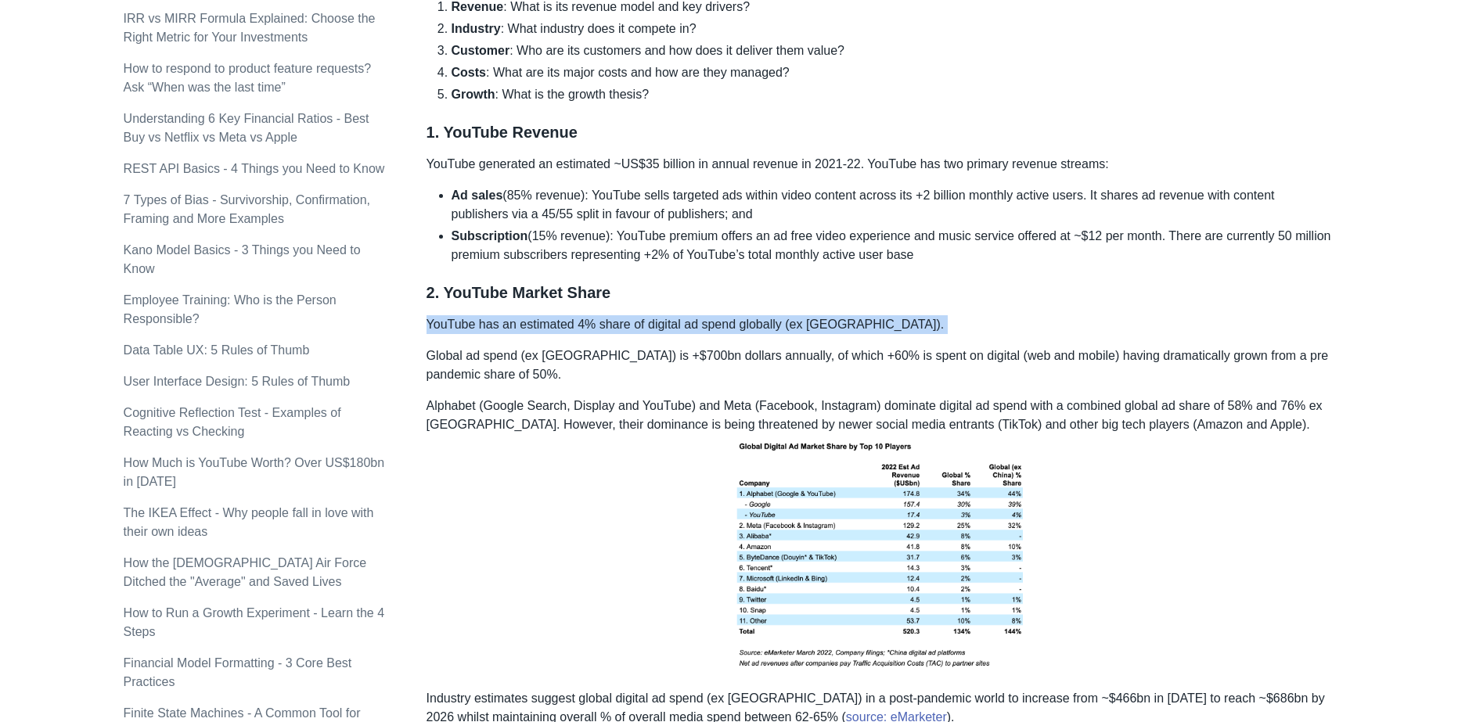
click at [528, 334] on p "YouTube has an estimated 4% share of digital ad spend globally (ex [GEOGRAPHIC_…" at bounding box center [880, 324] width 908 height 19
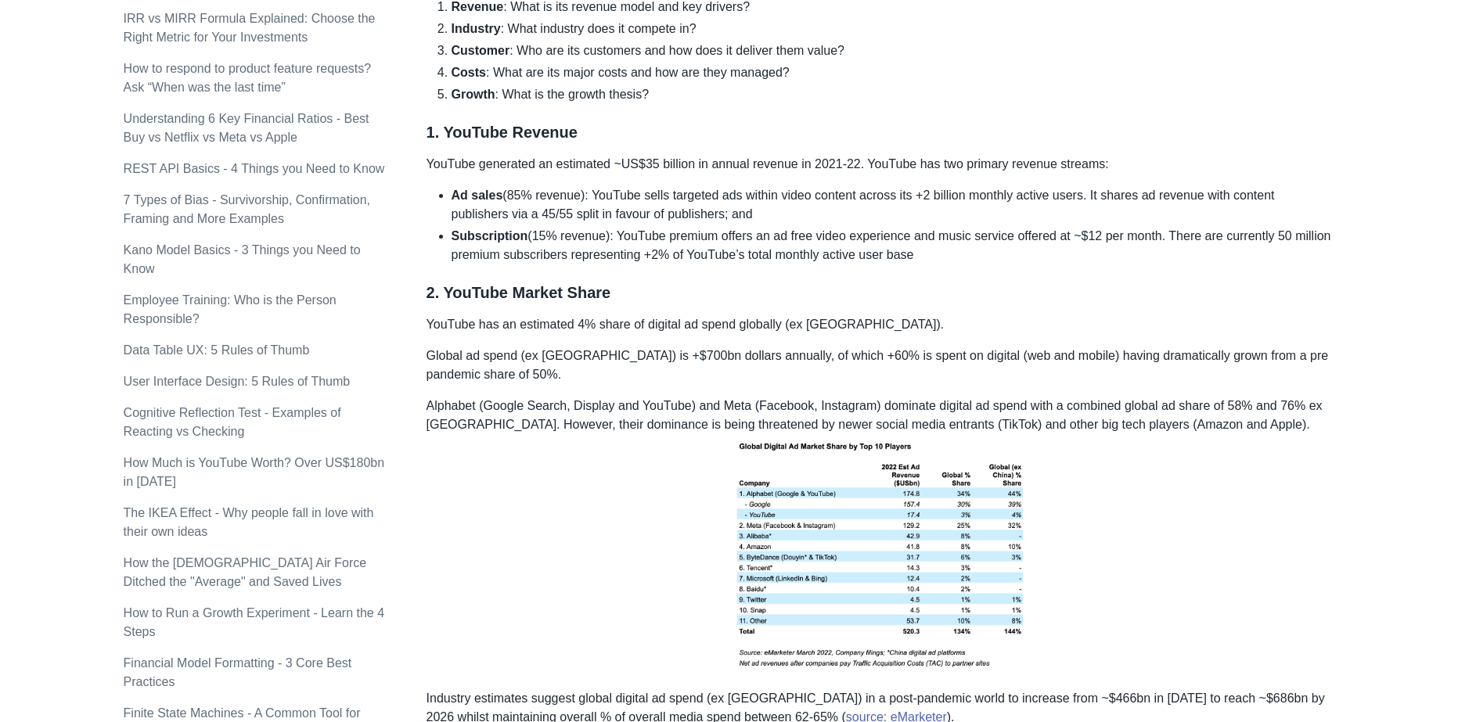
click at [444, 381] on p "Global ad spend (ex [GEOGRAPHIC_DATA]) is +$700bn dollars annually, of which +6…" at bounding box center [880, 366] width 908 height 38
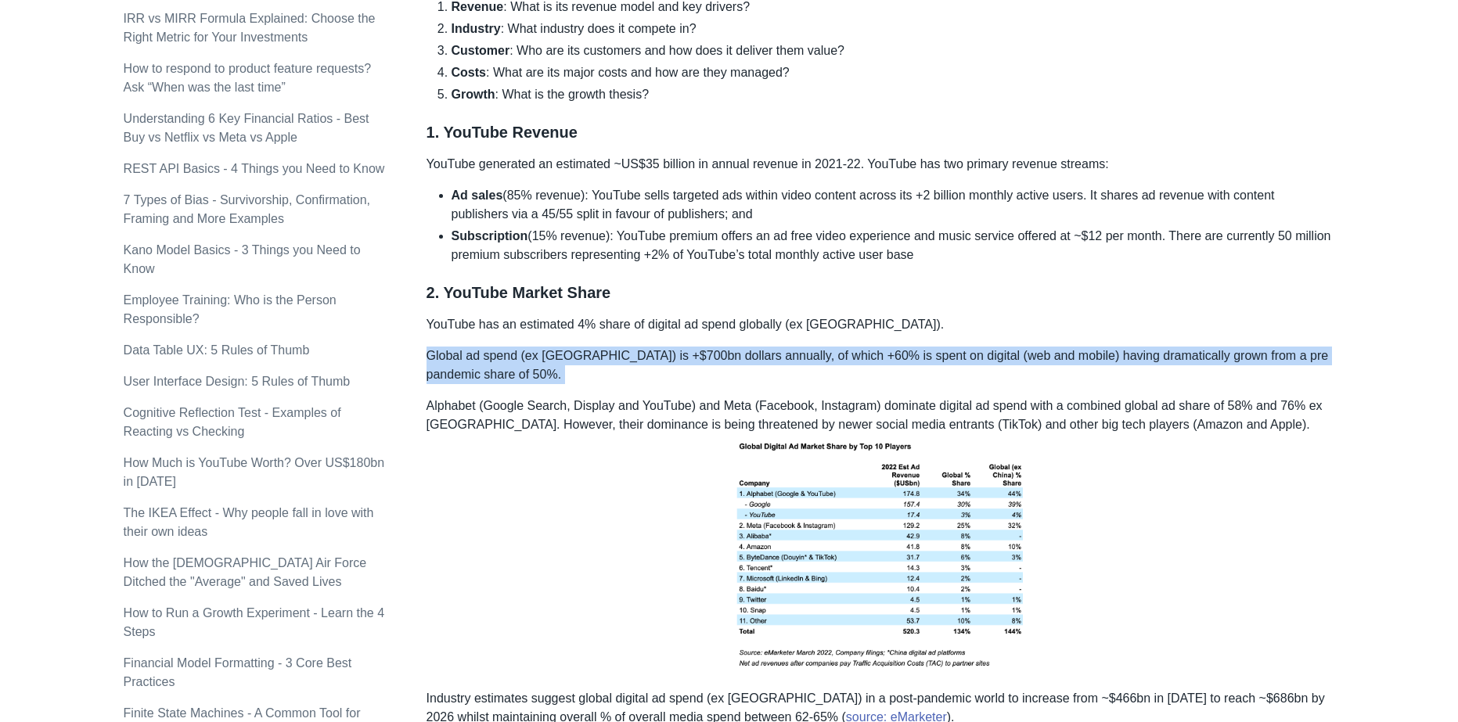
drag, startPoint x: 444, startPoint y: 381, endPoint x: 552, endPoint y: 398, distance: 109.3
click at [545, 384] on p "Global ad spend (ex [GEOGRAPHIC_DATA]) is +$700bn dollars annually, of which +6…" at bounding box center [880, 366] width 908 height 38
click at [552, 384] on p "Global ad spend (ex [GEOGRAPHIC_DATA]) is +$700bn dollars annually, of which +6…" at bounding box center [880, 366] width 908 height 38
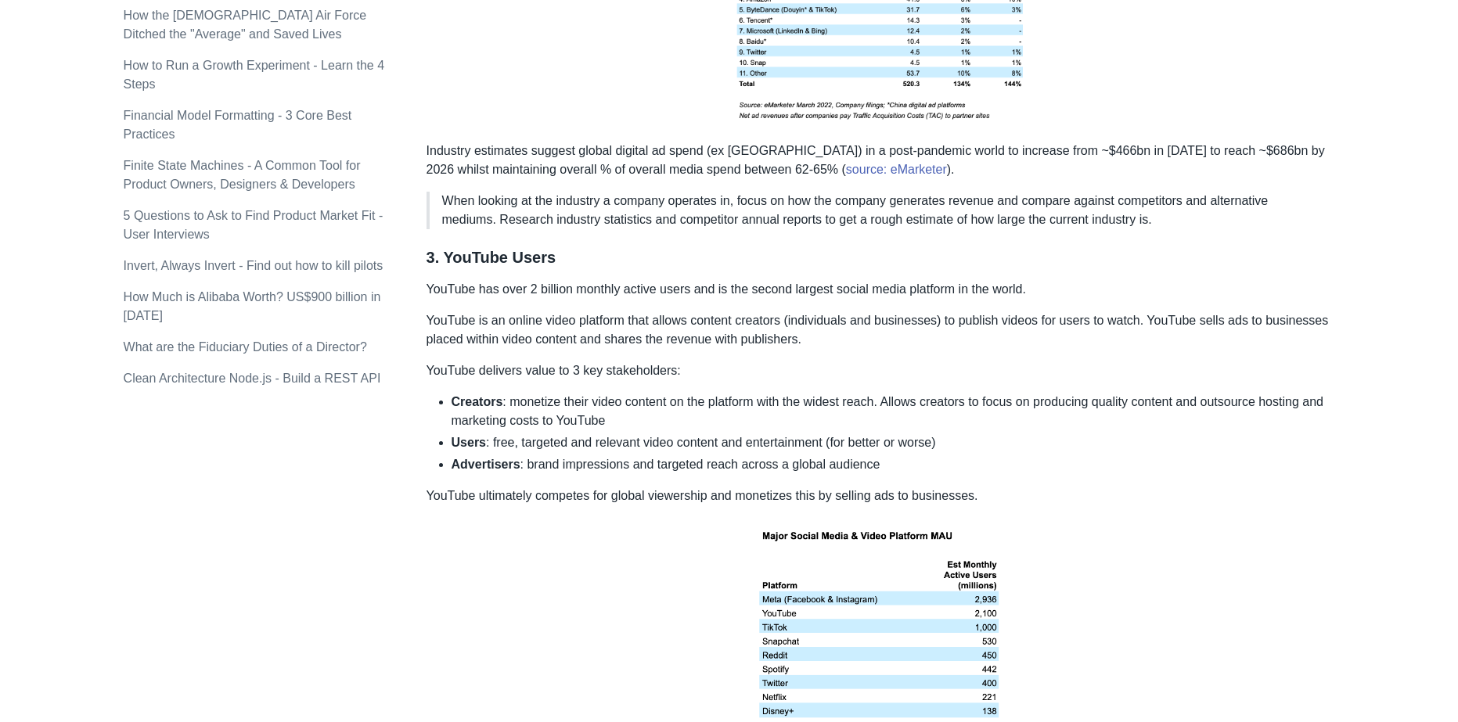
scroll to position [1408, 0]
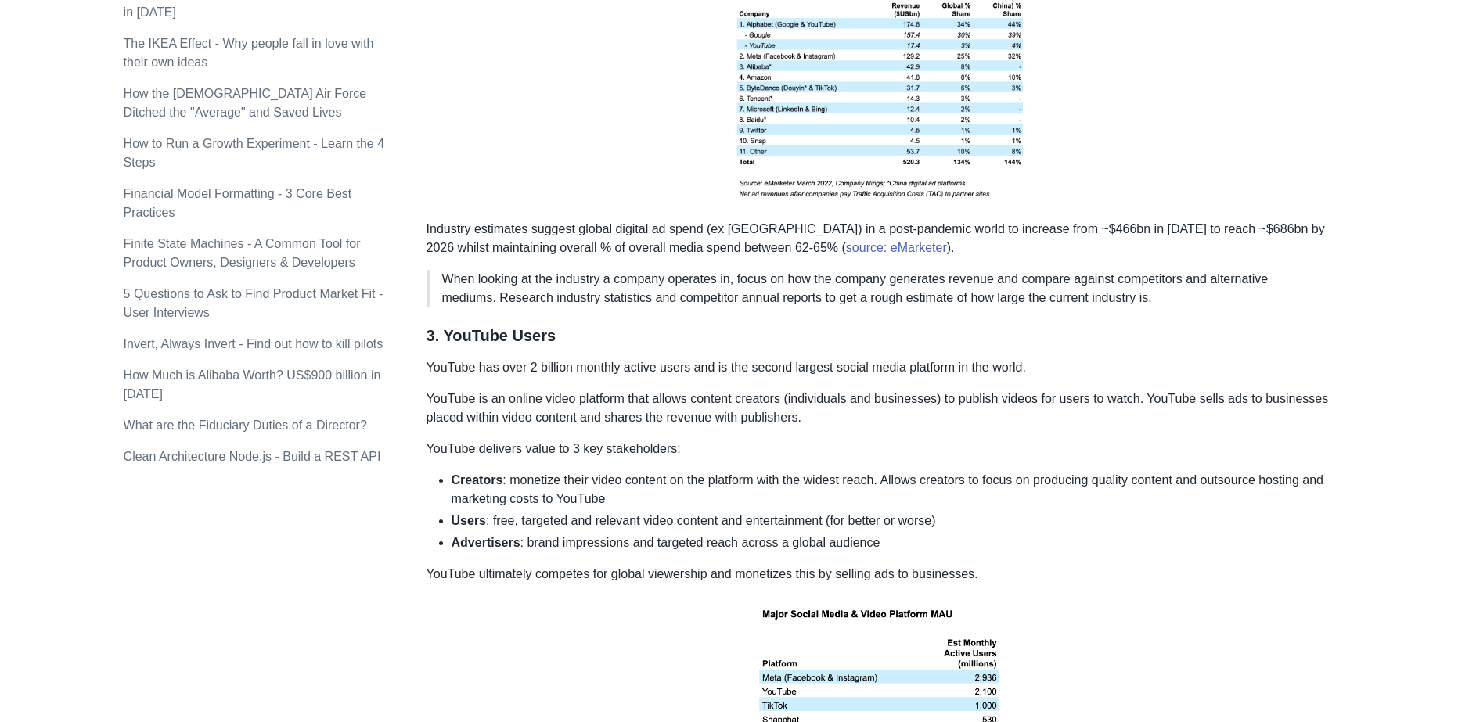
click at [447, 377] on p "YouTube has over 2 billion monthly active users and is the second largest socia…" at bounding box center [880, 367] width 908 height 19
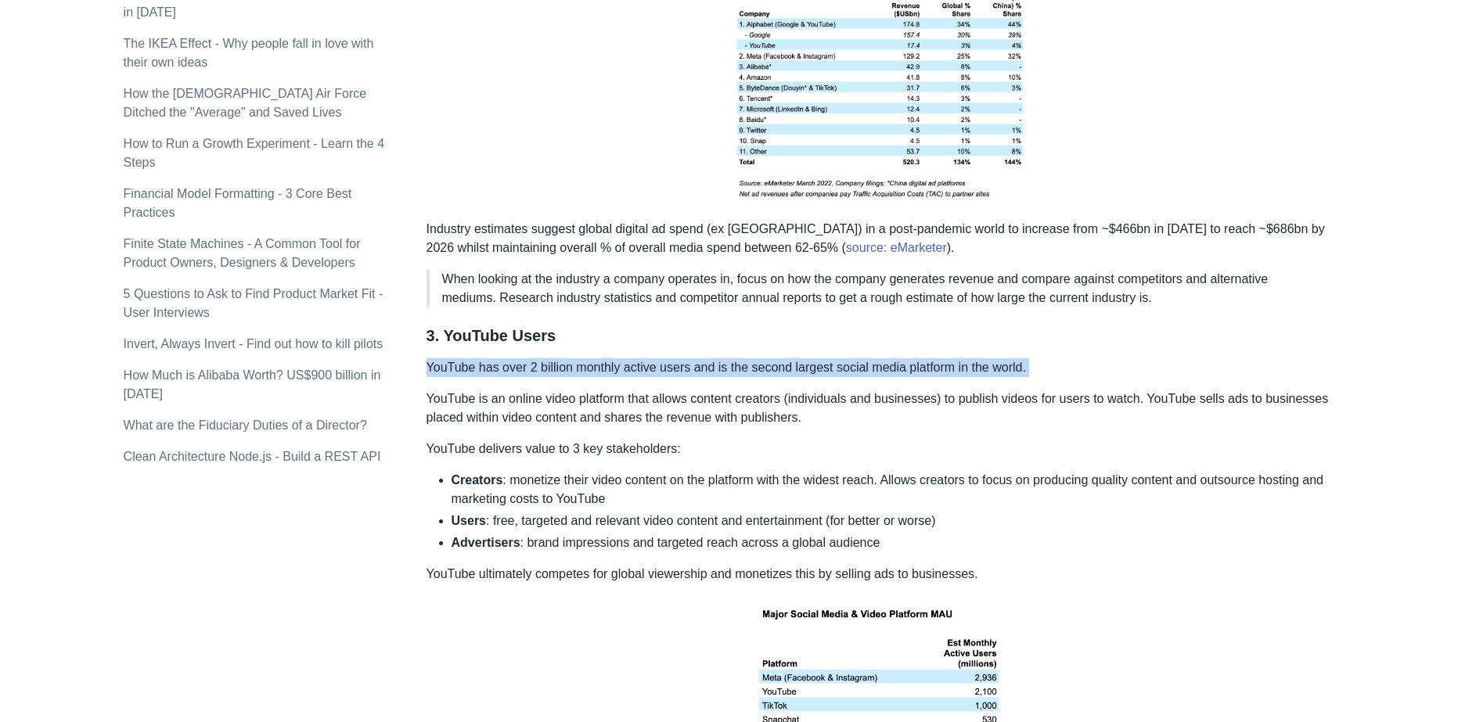
click at [447, 377] on p "YouTube has over 2 billion monthly active users and is the second largest socia…" at bounding box center [880, 367] width 908 height 19
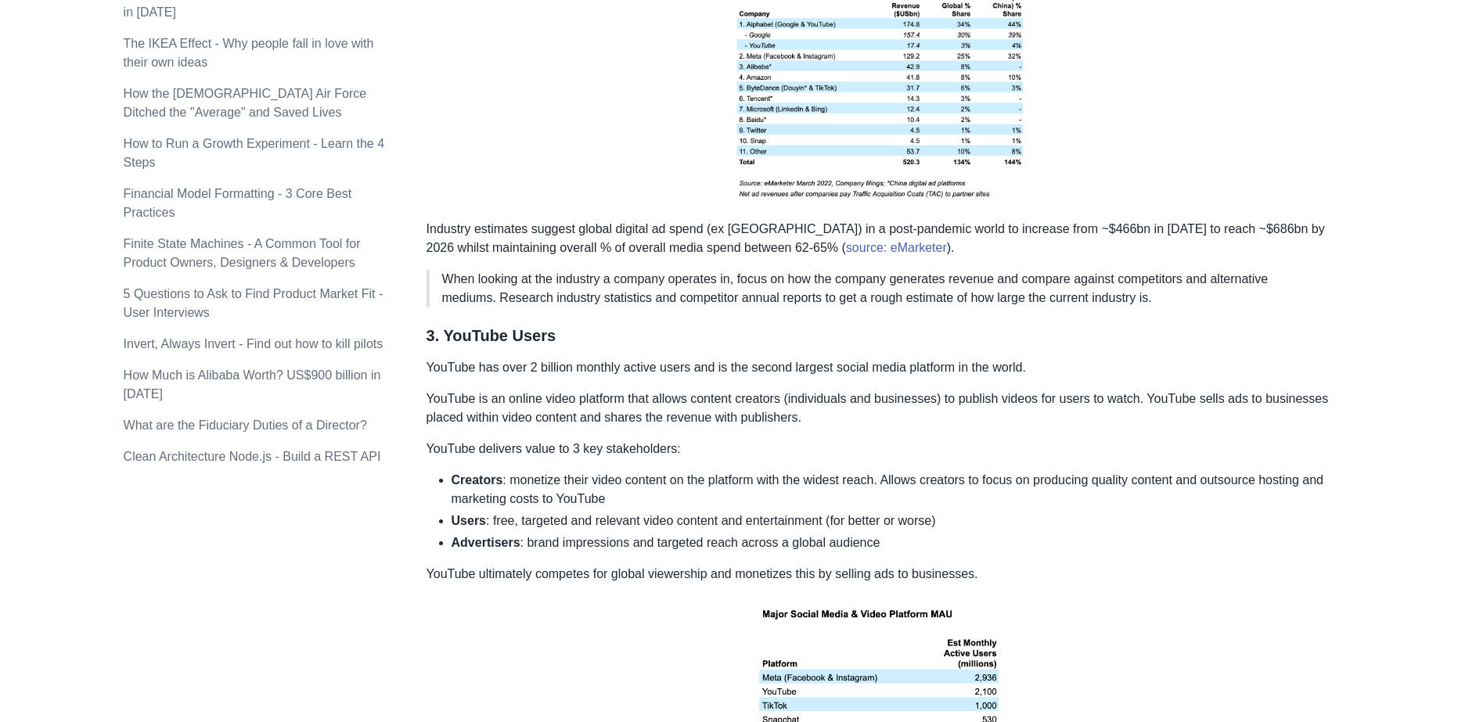
click at [566, 377] on p "YouTube has over 2 billion monthly active users and is the second largest socia…" at bounding box center [880, 367] width 908 height 19
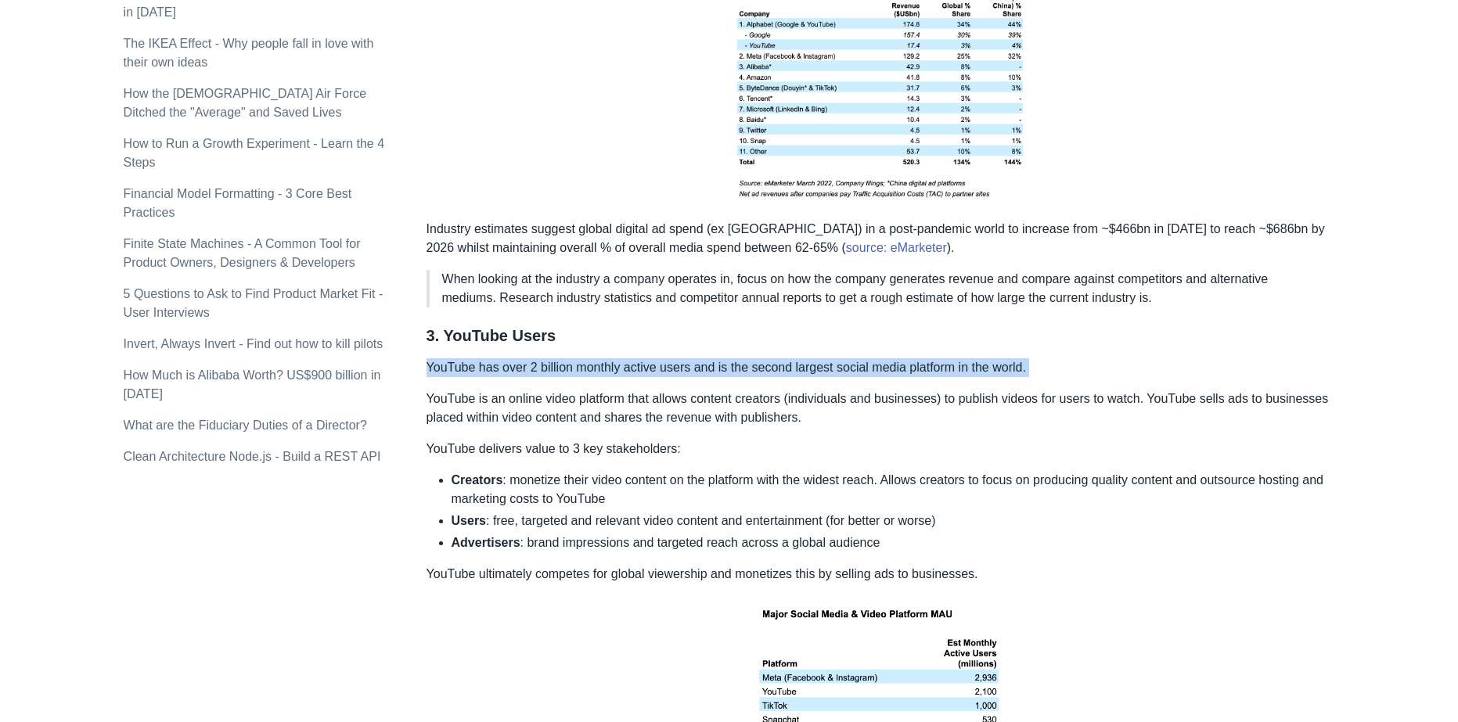
click at [566, 377] on p "YouTube has over 2 billion monthly active users and is the second largest socia…" at bounding box center [880, 367] width 908 height 19
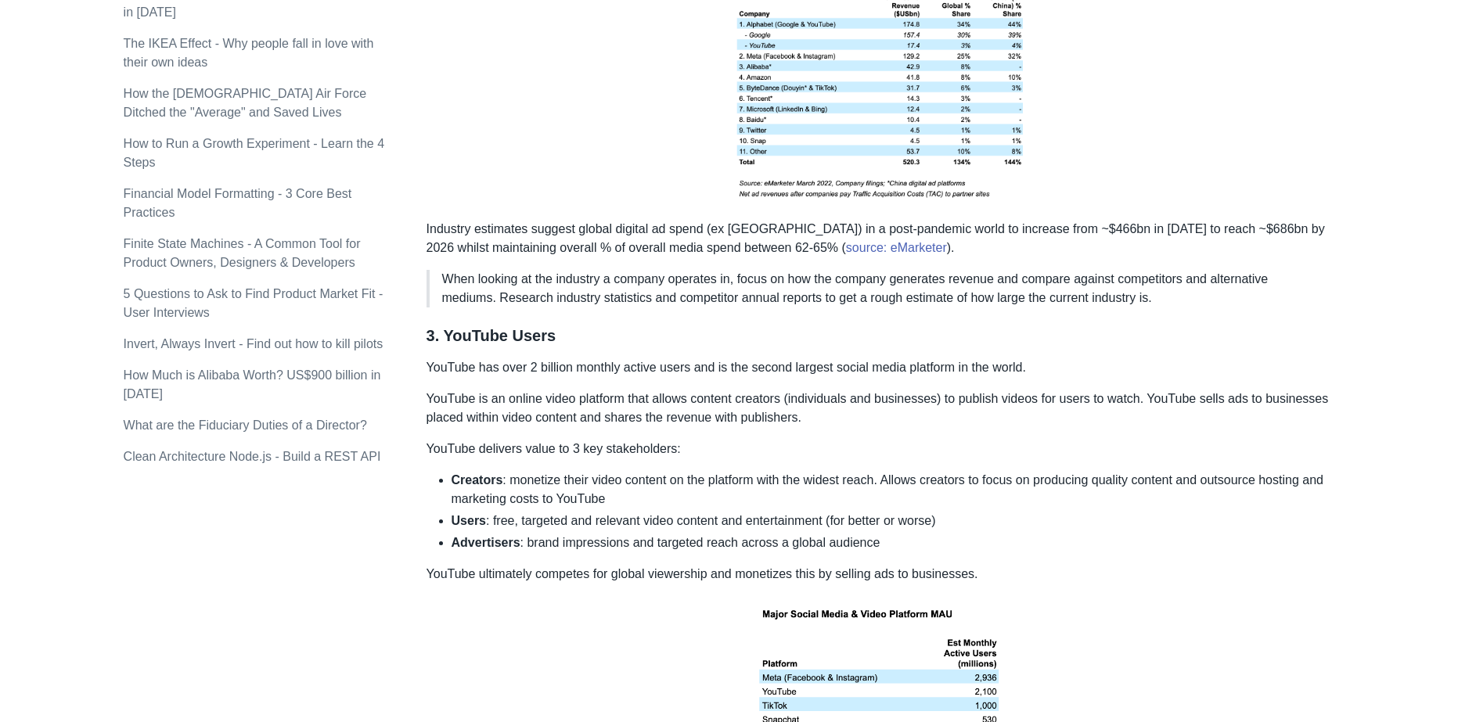
click at [615, 98] on p "Alphabet (Google Search, Display and YouTube) and Meta (Facebook, Instagram) do…" at bounding box center [880, 67] width 908 height 280
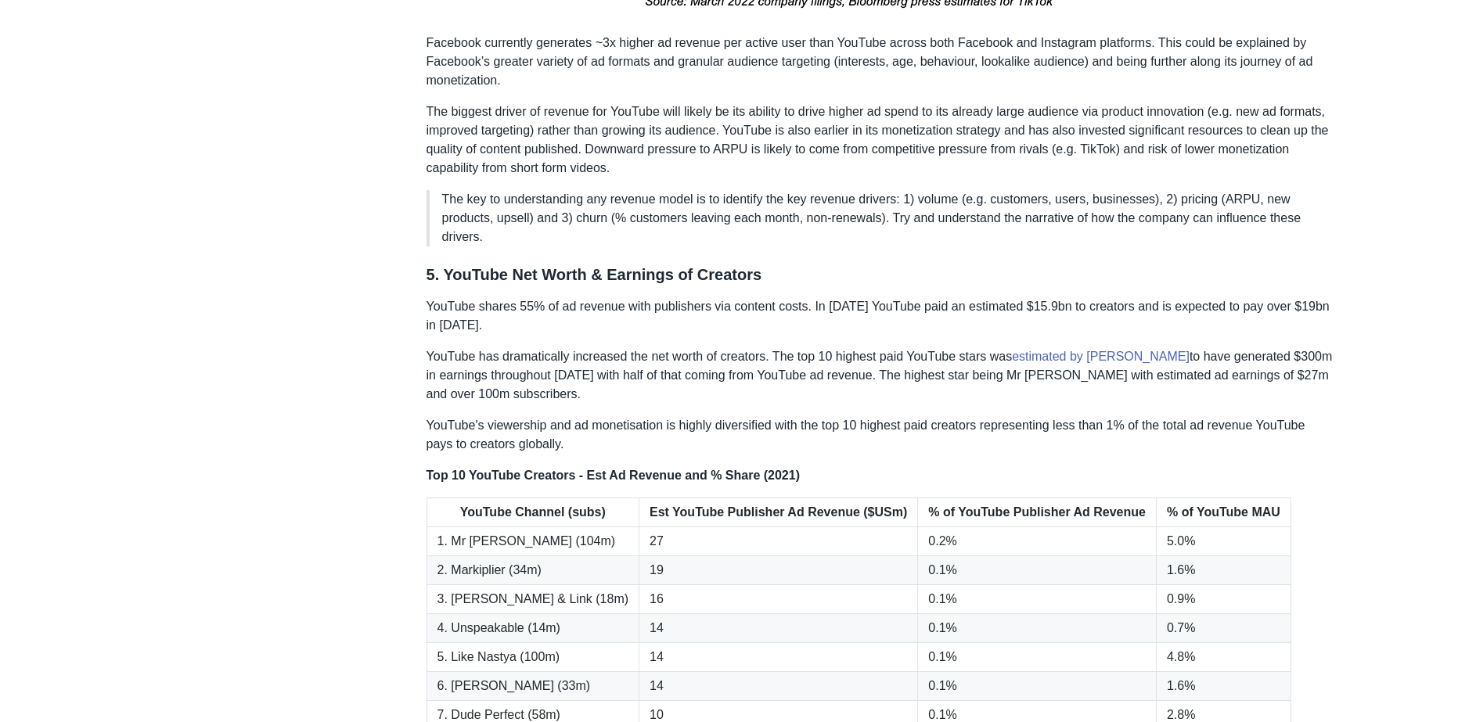
drag, startPoint x: 696, startPoint y: 503, endPoint x: 669, endPoint y: 372, distance: 134.3
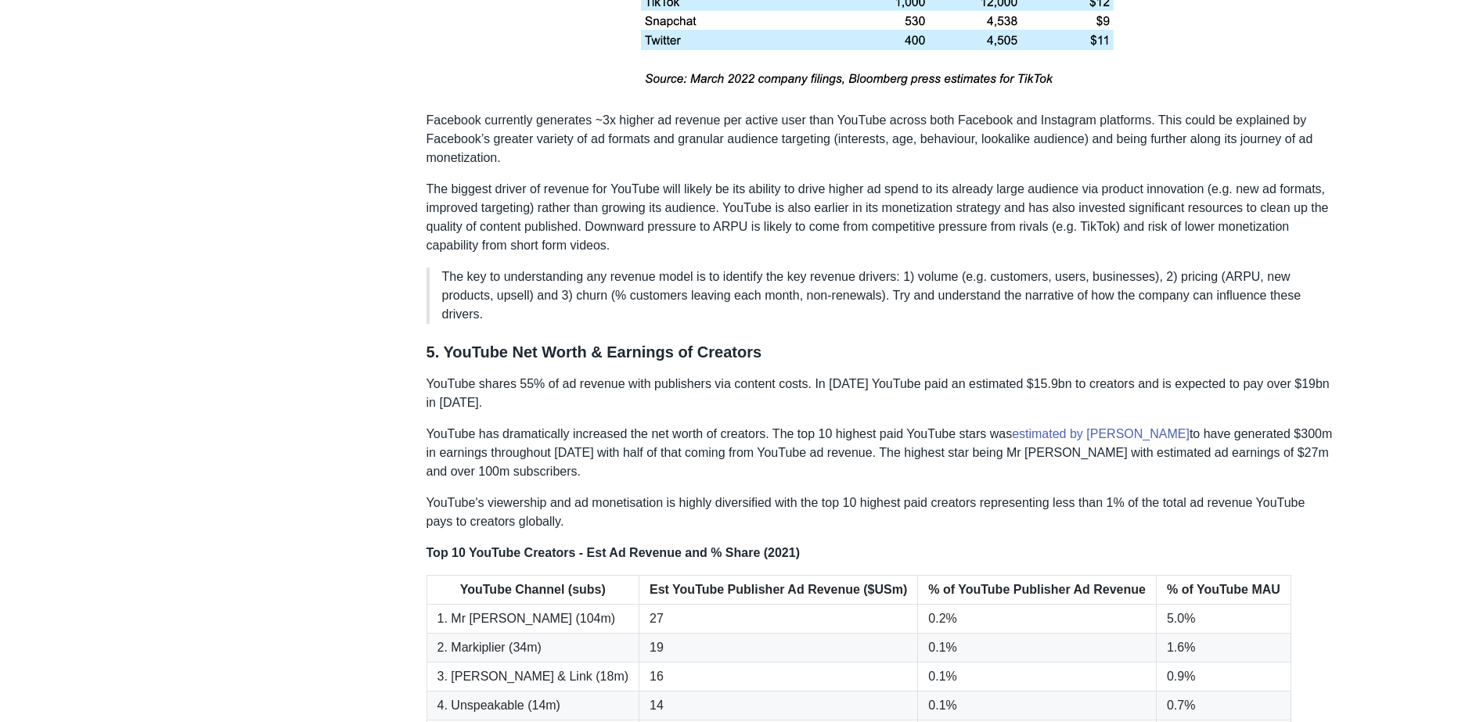
scroll to position [2726, 0]
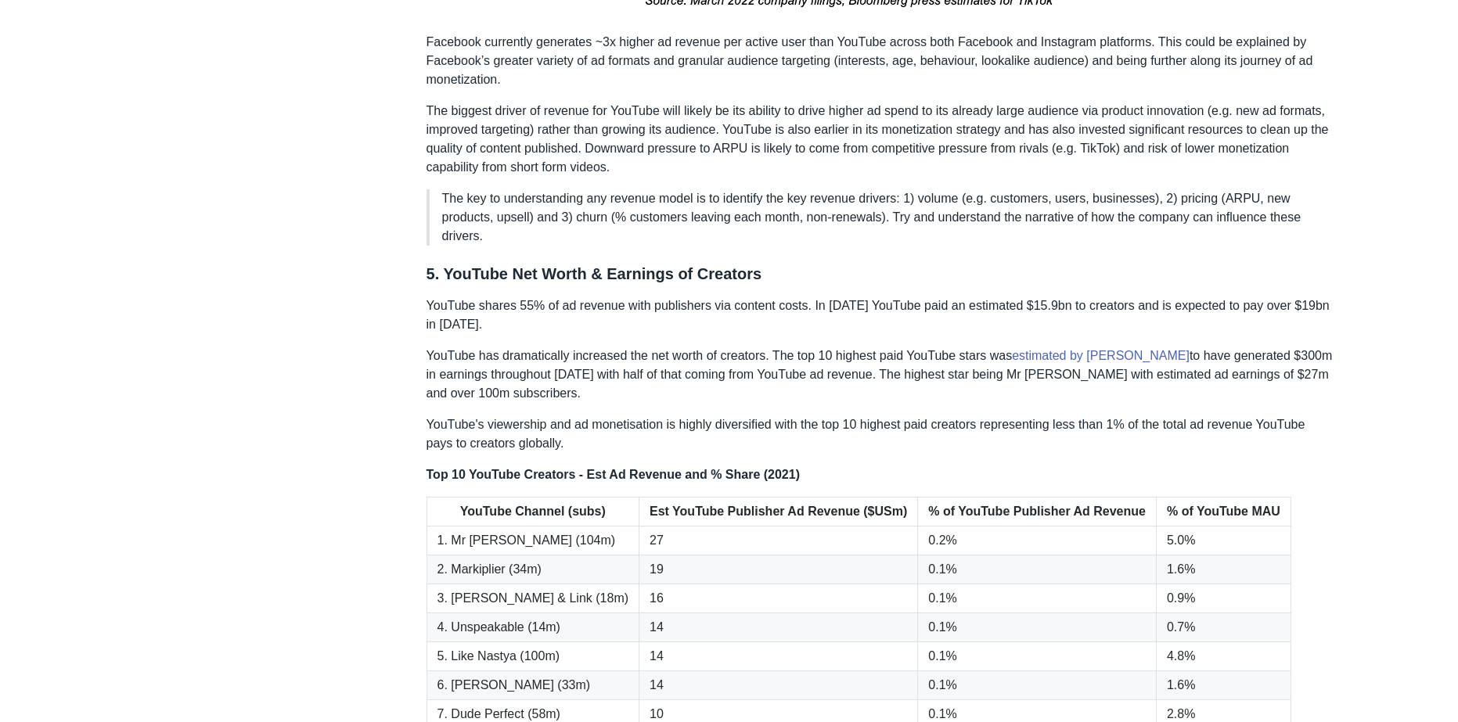
click at [459, 284] on h3 "5. YouTube Net Worth & Earnings of Creators" at bounding box center [880, 274] width 908 height 20
drag, startPoint x: 459, startPoint y: 287, endPoint x: 478, endPoint y: 305, distance: 26.0
click at [459, 284] on h3 "5. YouTube Net Worth & Earnings of Creators" at bounding box center [880, 274] width 908 height 20
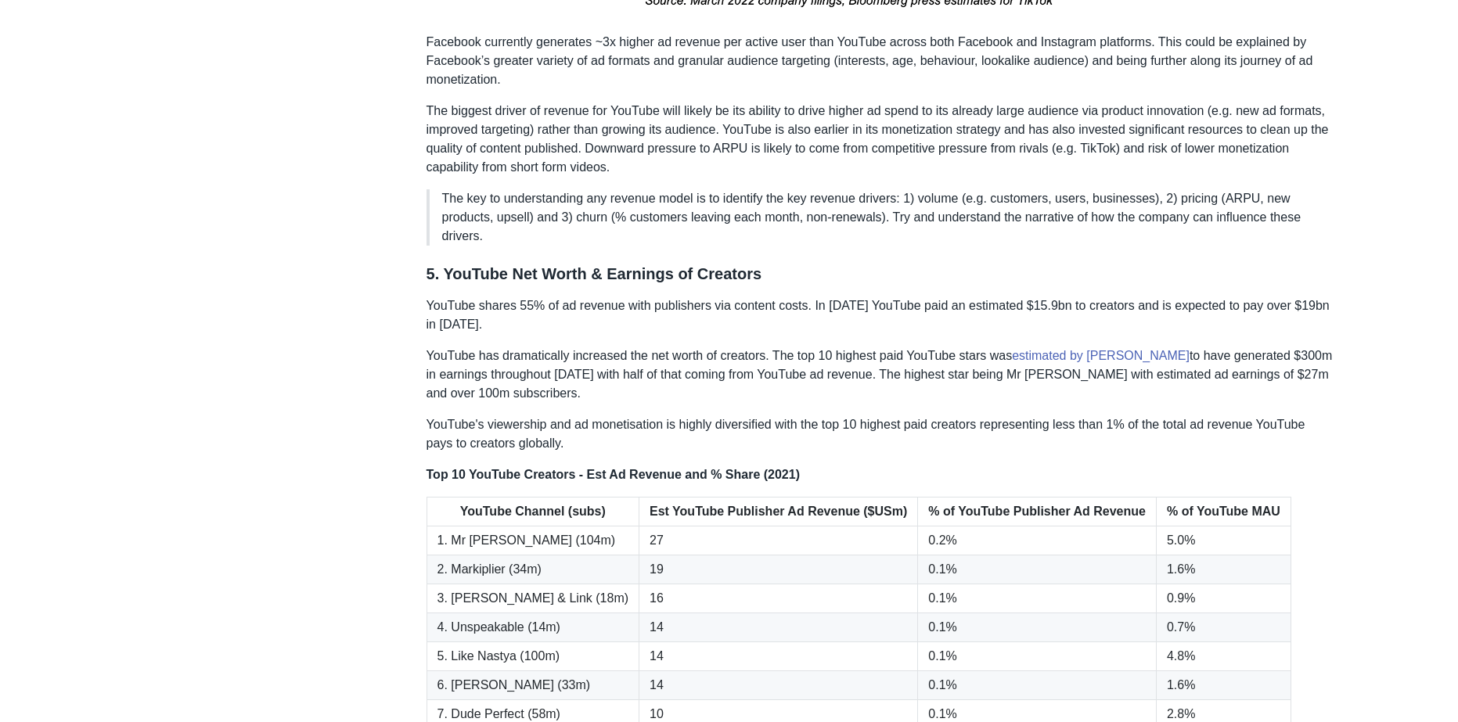
click at [455, 319] on p "YouTube shares 55% of ad revenue with publishers via content costs. In [DATE] Y…" at bounding box center [880, 316] width 908 height 38
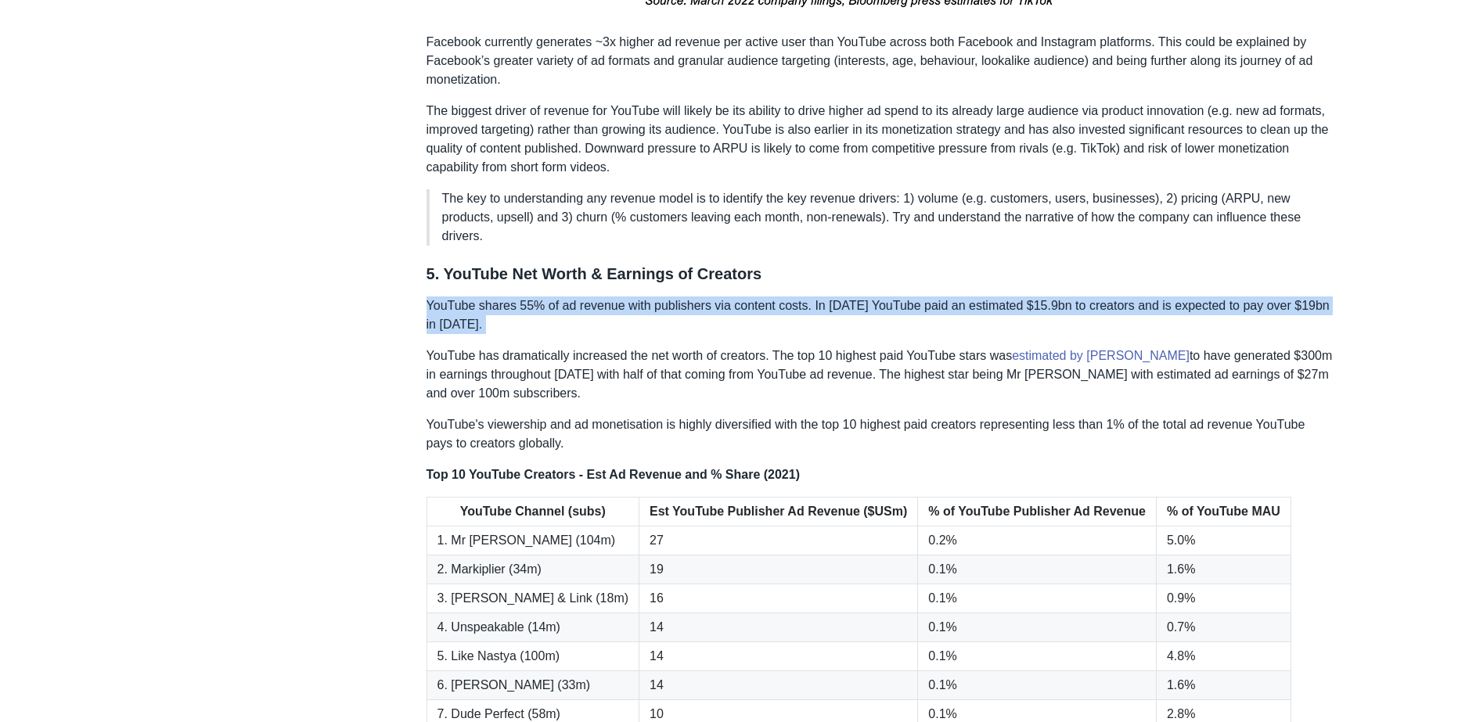
click at [455, 320] on p "YouTube shares 55% of ad revenue with publishers via content costs. In [DATE] Y…" at bounding box center [880, 316] width 908 height 38
click at [501, 334] on p "YouTube shares 55% of ad revenue with publishers via content costs. In [DATE] Y…" at bounding box center [880, 316] width 908 height 38
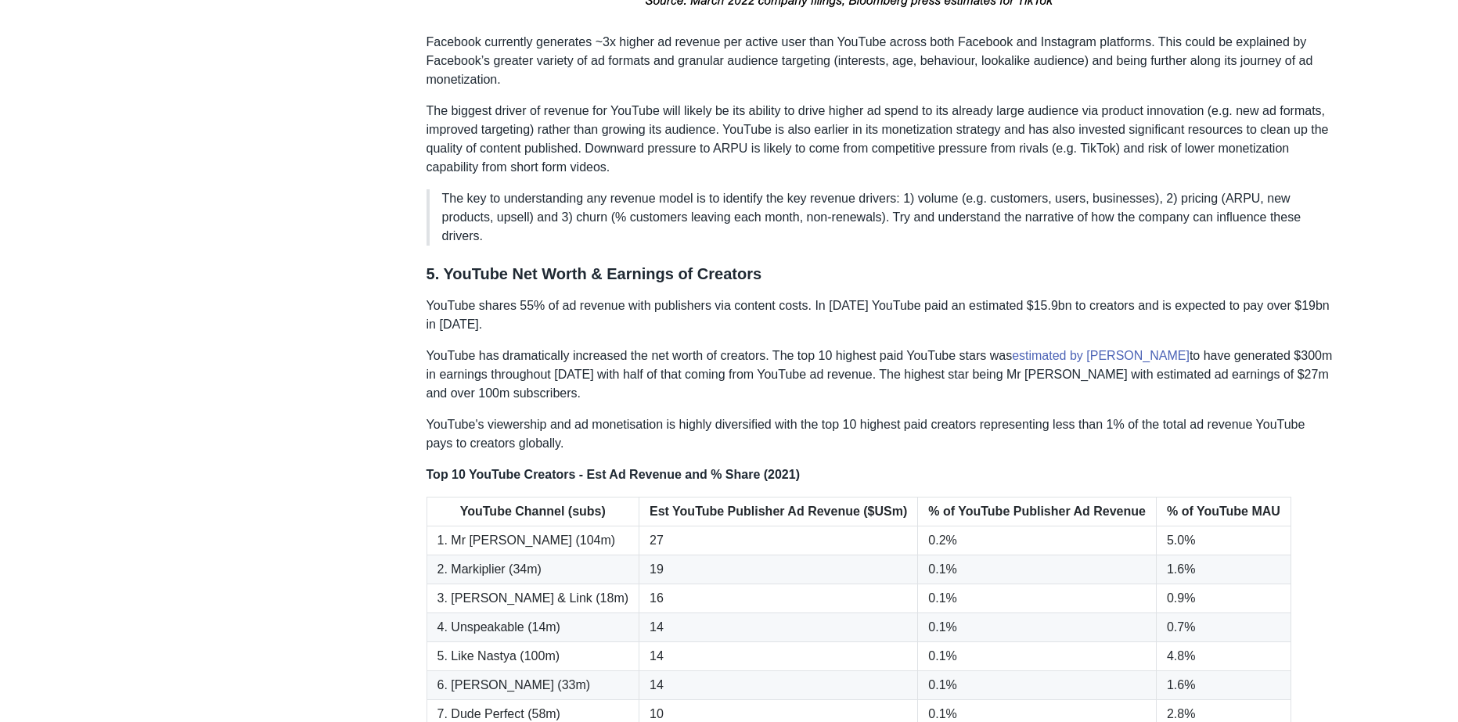
click at [497, 334] on p "YouTube shares 55% of ad revenue with publishers via content costs. In [DATE] Y…" at bounding box center [880, 316] width 908 height 38
click at [497, 333] on p "YouTube shares 55% of ad revenue with publishers via content costs. In [DATE] Y…" at bounding box center [880, 316] width 908 height 38
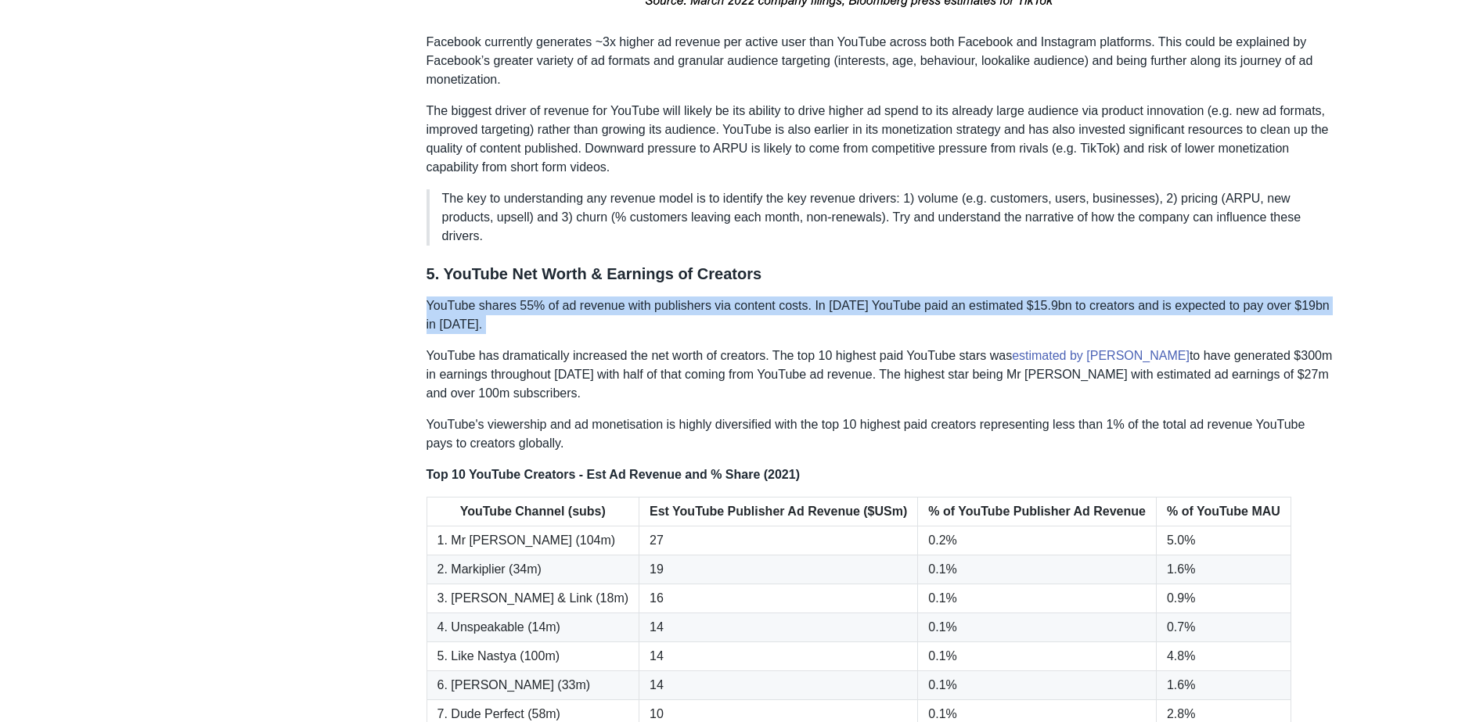
drag, startPoint x: 497, startPoint y: 333, endPoint x: 527, endPoint y: 351, distance: 35.4
click at [498, 333] on p "YouTube shares 55% of ad revenue with publishers via content costs. In [DATE] Y…" at bounding box center [880, 316] width 908 height 38
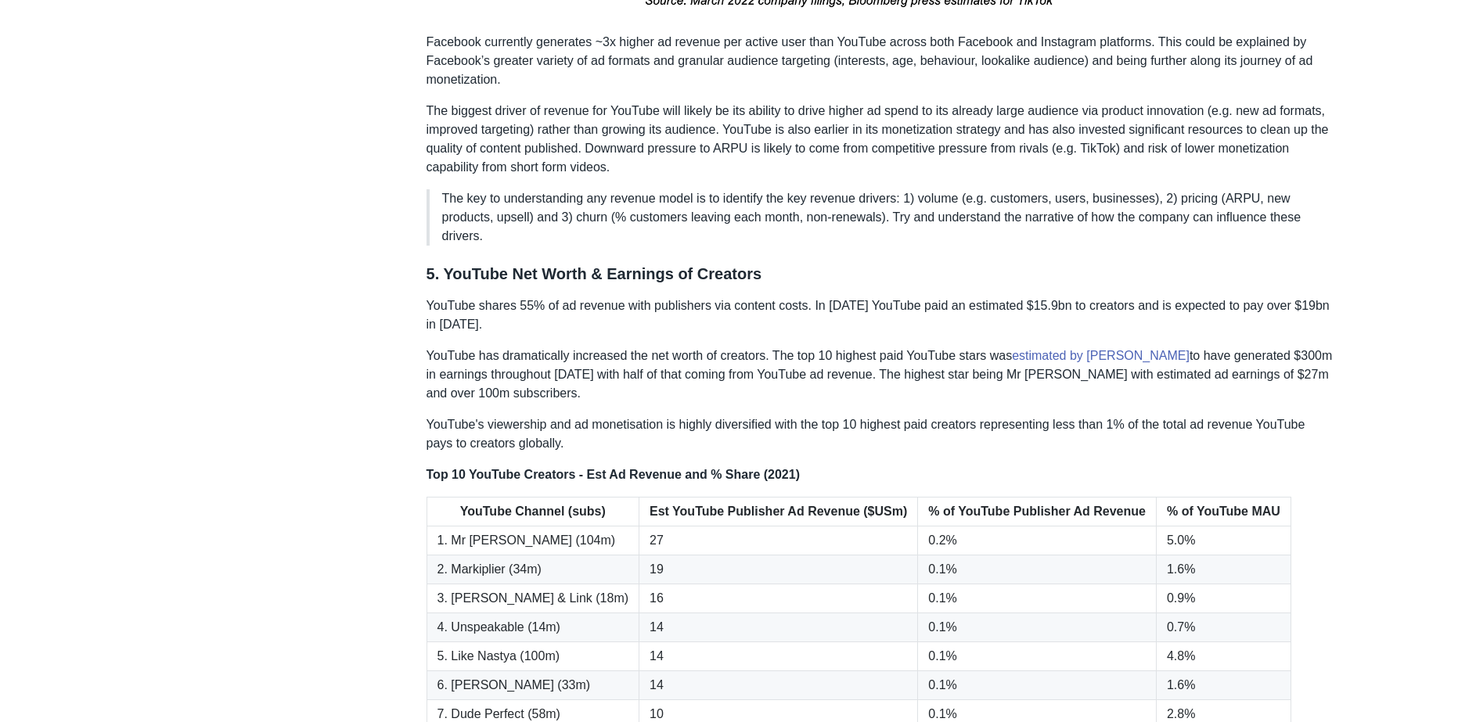
click at [531, 326] on p "YouTube shares 55% of ad revenue with publishers via content costs. In [DATE] Y…" at bounding box center [880, 316] width 908 height 38
click at [531, 325] on p "YouTube shares 55% of ad revenue with publishers via content costs. In [DATE] Y…" at bounding box center [880, 316] width 908 height 38
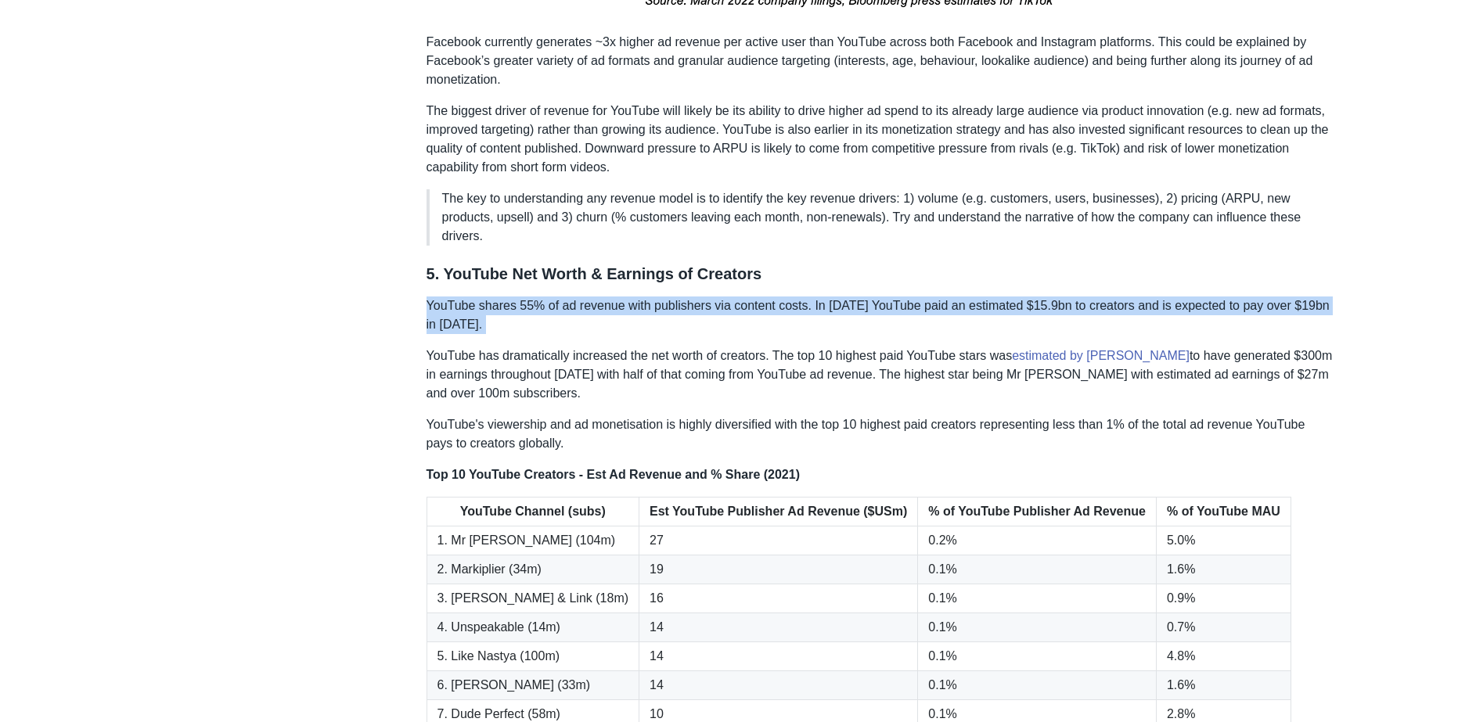
drag, startPoint x: 531, startPoint y: 325, endPoint x: 583, endPoint y: 347, distance: 56.1
click at [531, 326] on p "YouTube shares 55% of ad revenue with publishers via content costs. In [DATE] Y…" at bounding box center [880, 316] width 908 height 38
click at [583, 334] on p "YouTube shares 55% of ad revenue with publishers via content costs. In [DATE] Y…" at bounding box center [880, 316] width 908 height 38
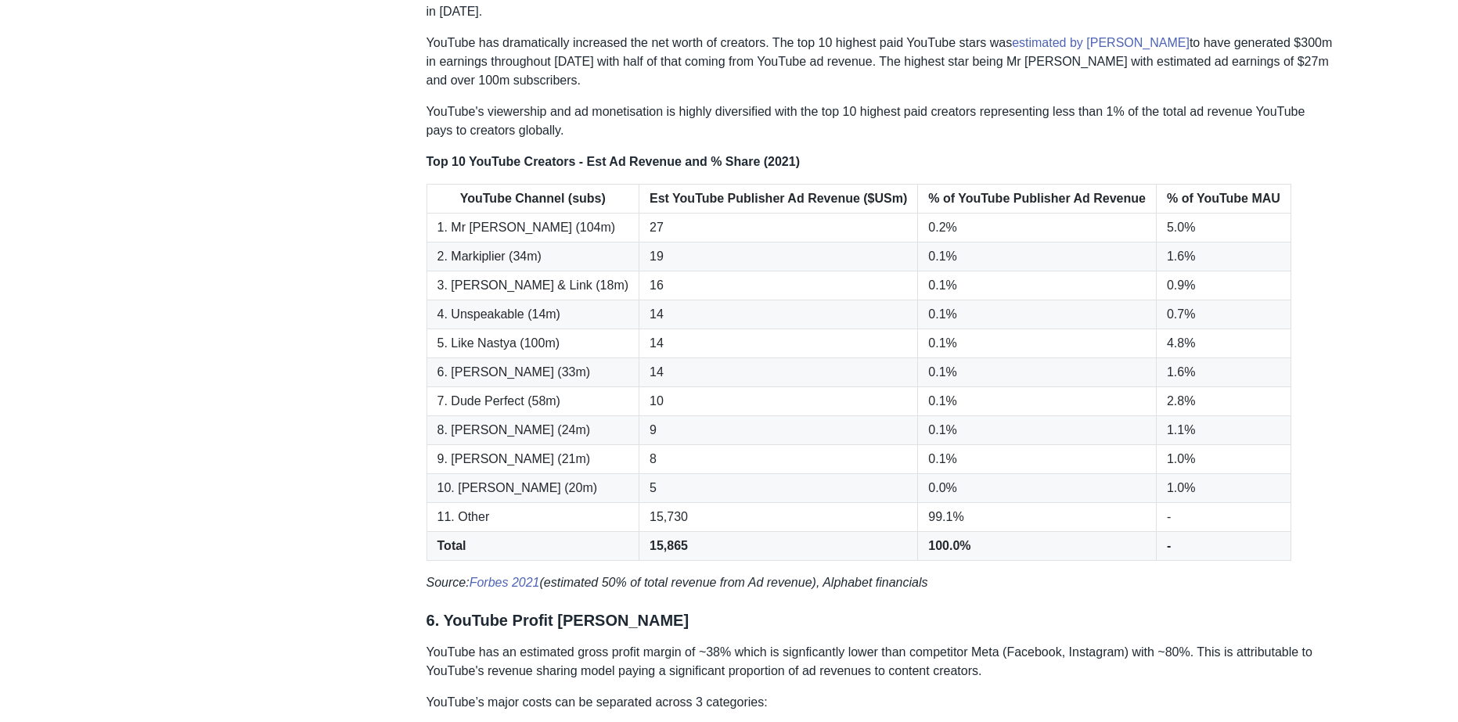
scroll to position [3431, 0]
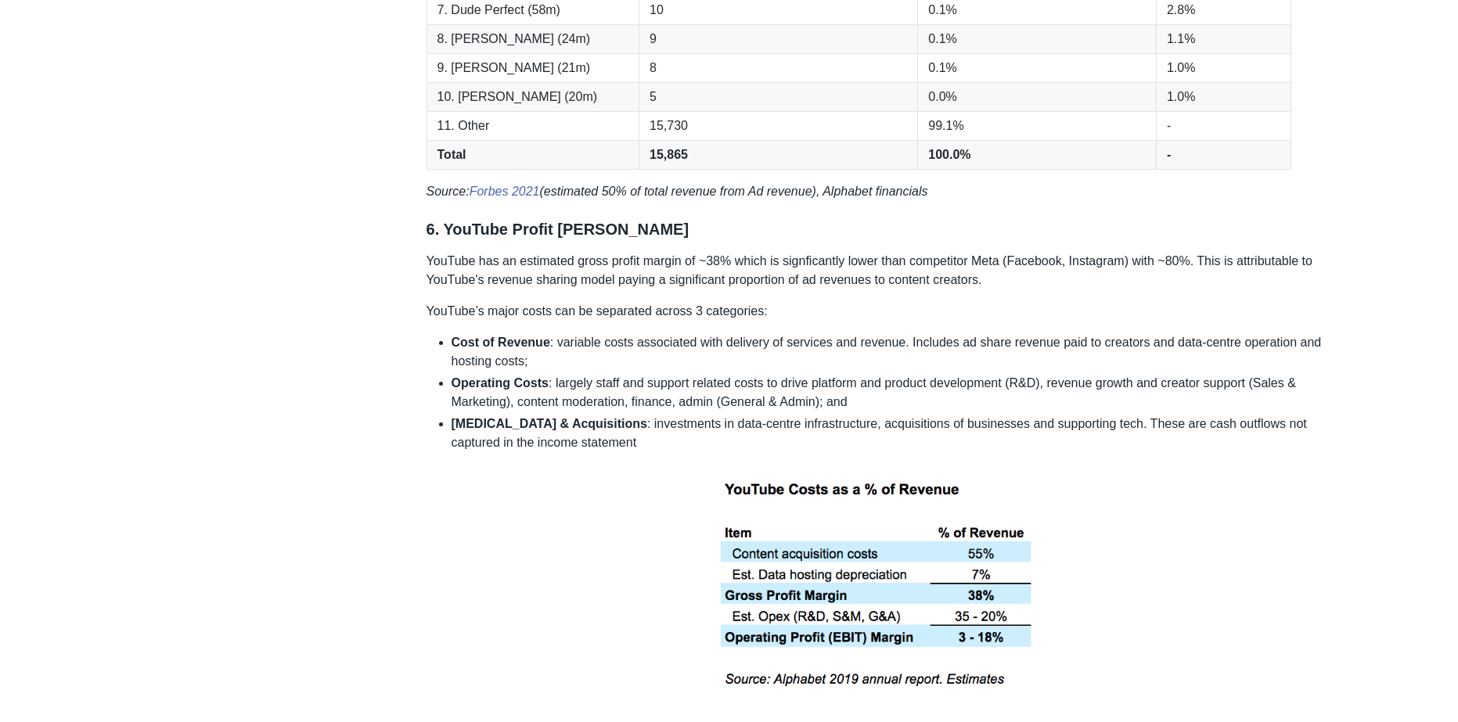
click at [496, 239] on h3 "6. YouTube Profit [PERSON_NAME]" at bounding box center [880, 230] width 908 height 20
drag, startPoint x: 496, startPoint y: 253, endPoint x: 548, endPoint y: 294, distance: 65.7
click at [498, 239] on h3 "6. YouTube Profit [PERSON_NAME]" at bounding box center [880, 230] width 908 height 20
click at [552, 289] on p "YouTube has an estimated gross profit margin of ~38% which is signficantly lowe…" at bounding box center [880, 271] width 908 height 38
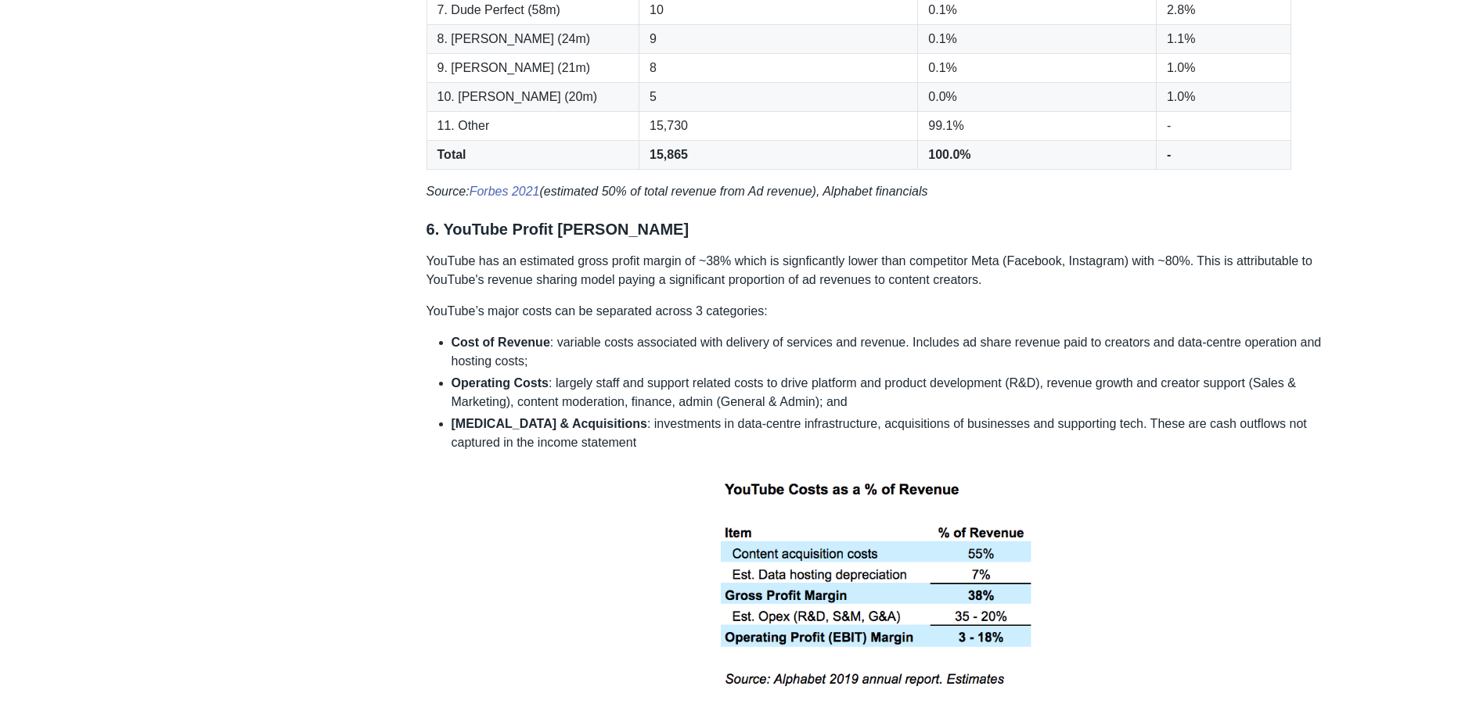
scroll to position [3587, 0]
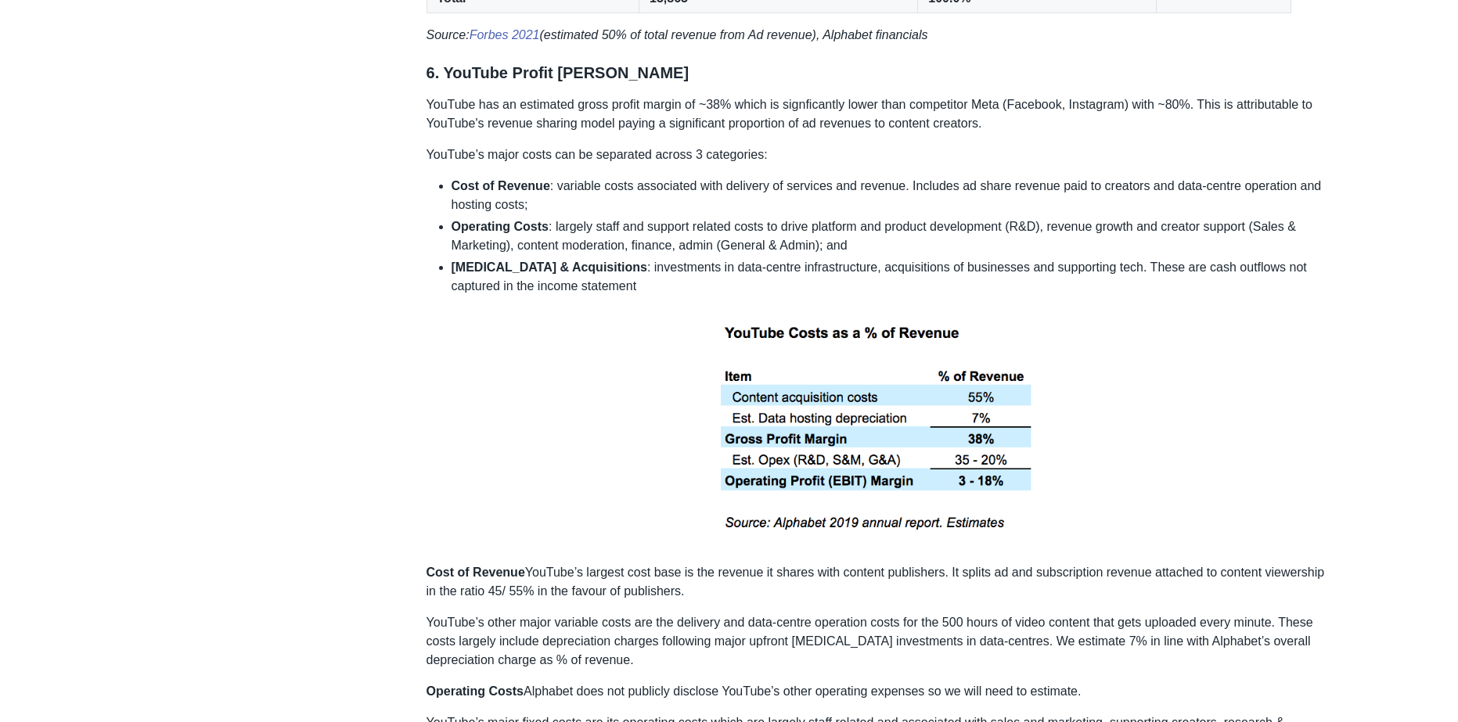
drag, startPoint x: 670, startPoint y: 403, endPoint x: 1068, endPoint y: 520, distance: 414.4
click at [1008, 514] on p at bounding box center [880, 429] width 908 height 243
click at [1073, 519] on p at bounding box center [880, 429] width 908 height 243
drag, startPoint x: 1109, startPoint y: 535, endPoint x: 728, endPoint y: 368, distance: 415.9
click at [770, 385] on p at bounding box center [880, 429] width 908 height 243
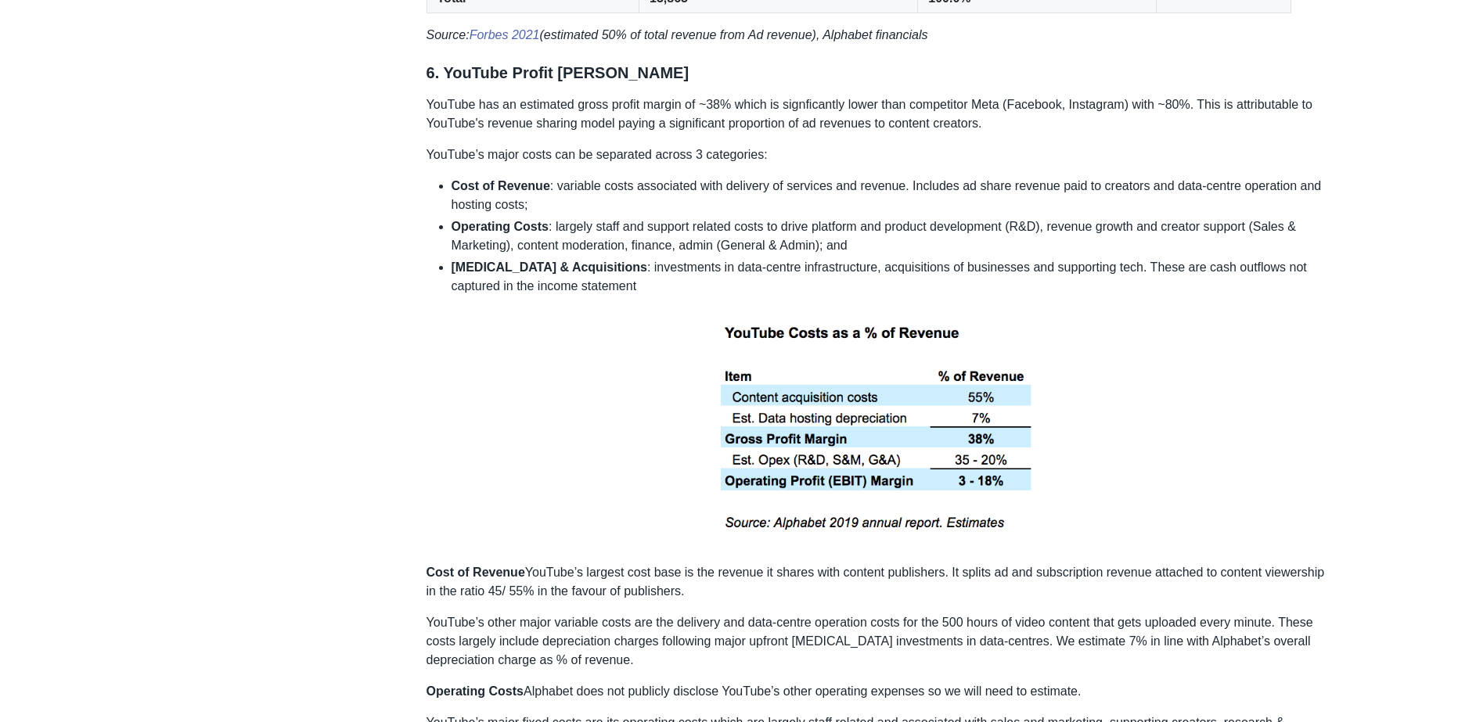
click at [585, 324] on div "Google acquired YouTube for US$1.6 billion back in [DATE]. We estimate YouTube …" at bounding box center [880, 433] width 908 height 7550
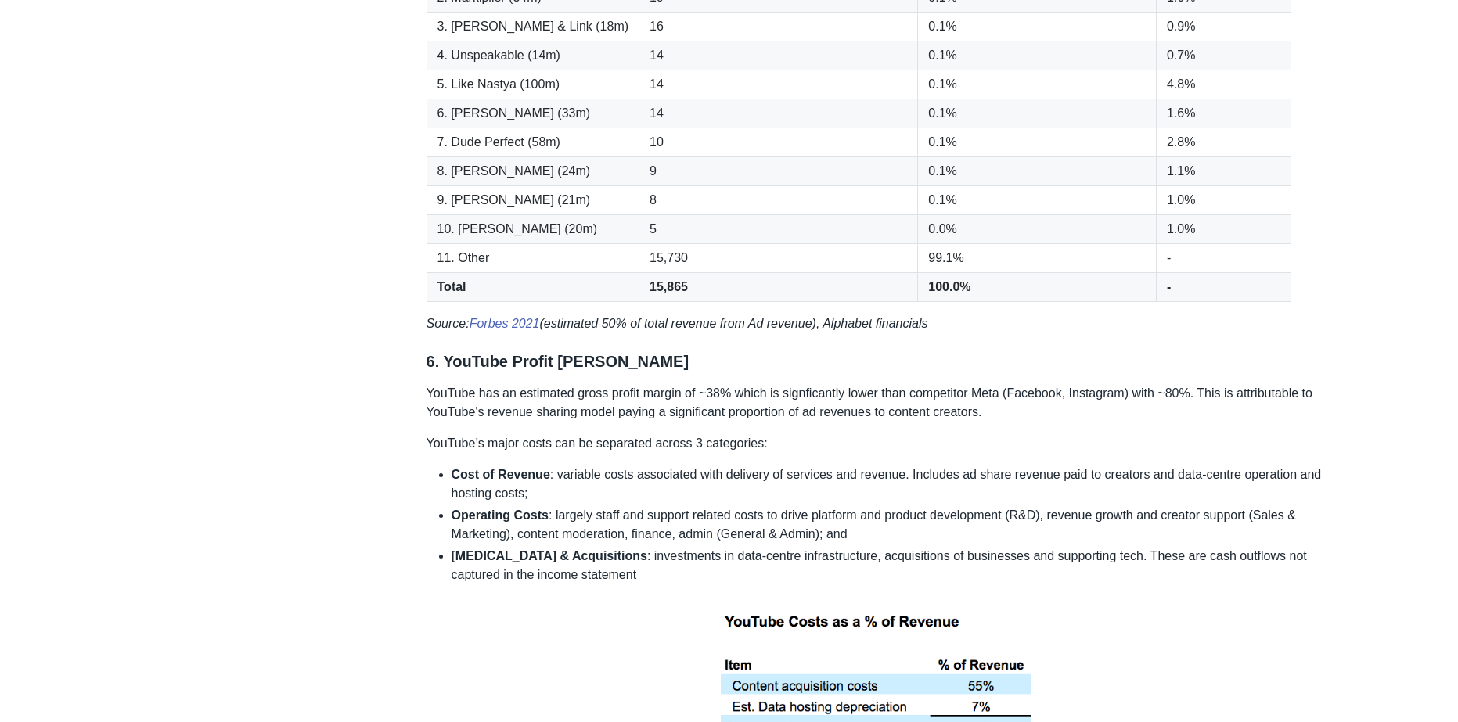
drag, startPoint x: 451, startPoint y: 235, endPoint x: 453, endPoint y: 174, distance: 61.1
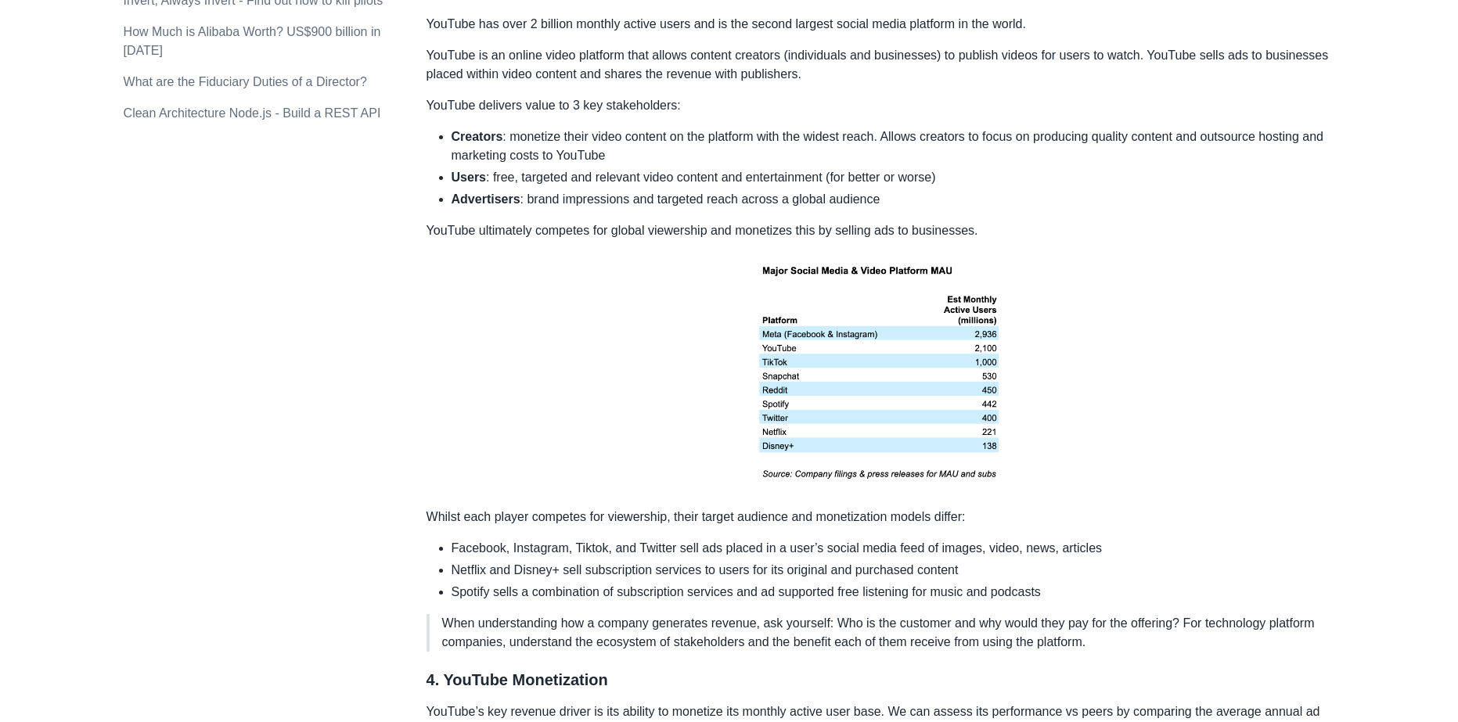
scroll to position [1361, 0]
